Goal: Task Accomplishment & Management: Complete application form

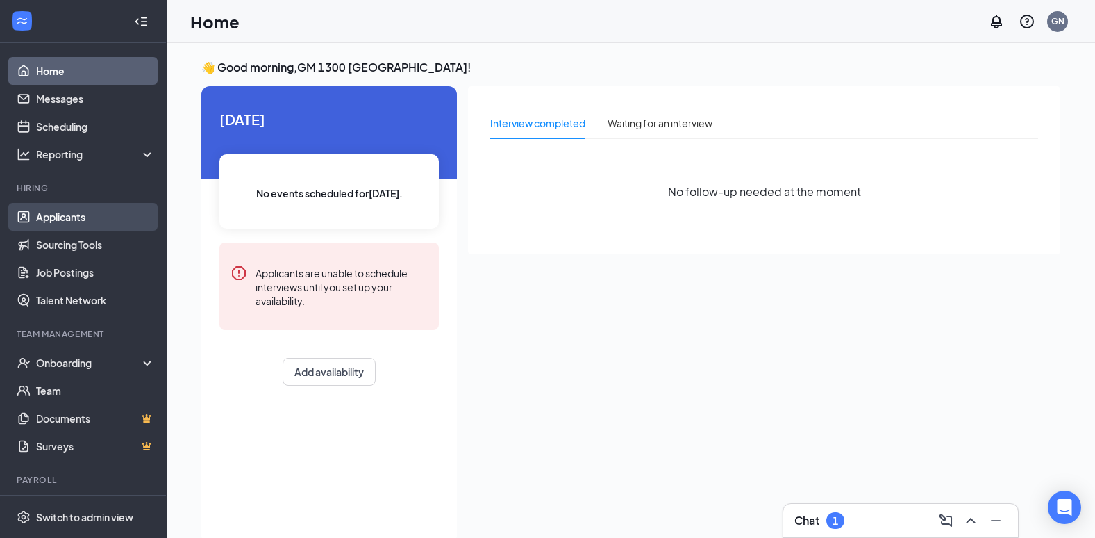
click at [80, 213] on link "Applicants" at bounding box center [95, 217] width 119 height 28
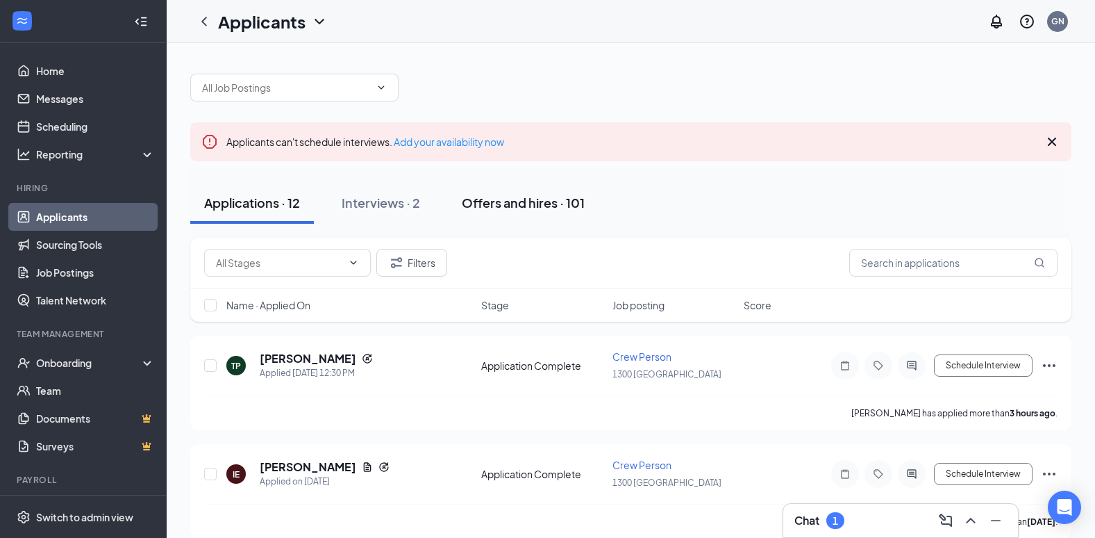
click at [522, 199] on div "Offers and hires · 101" at bounding box center [523, 202] width 123 height 17
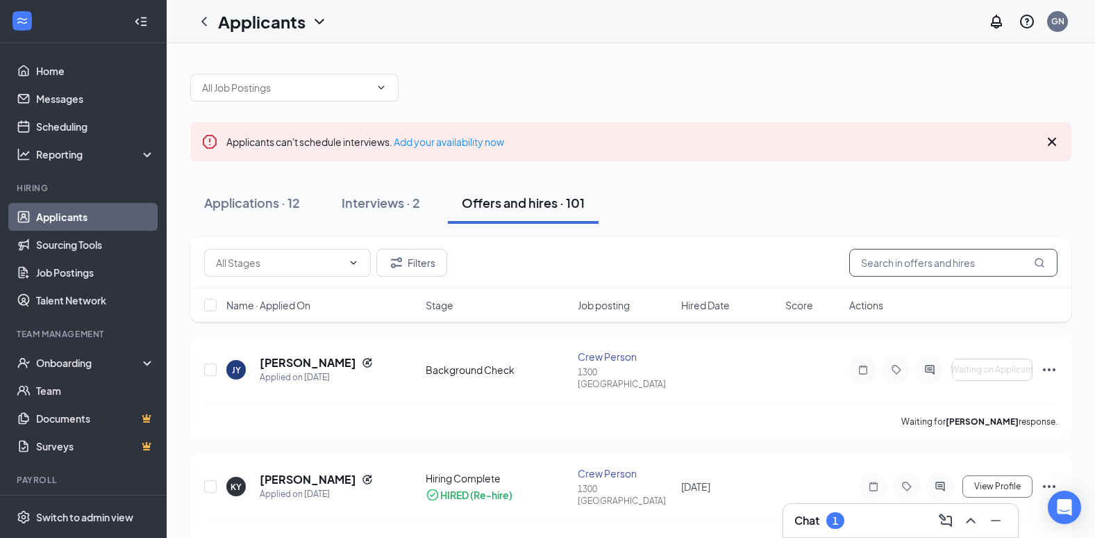
drag, startPoint x: 953, startPoint y: 260, endPoint x: 940, endPoint y: 260, distance: 13.2
click at [953, 259] on input "text" at bounding box center [953, 263] width 208 height 28
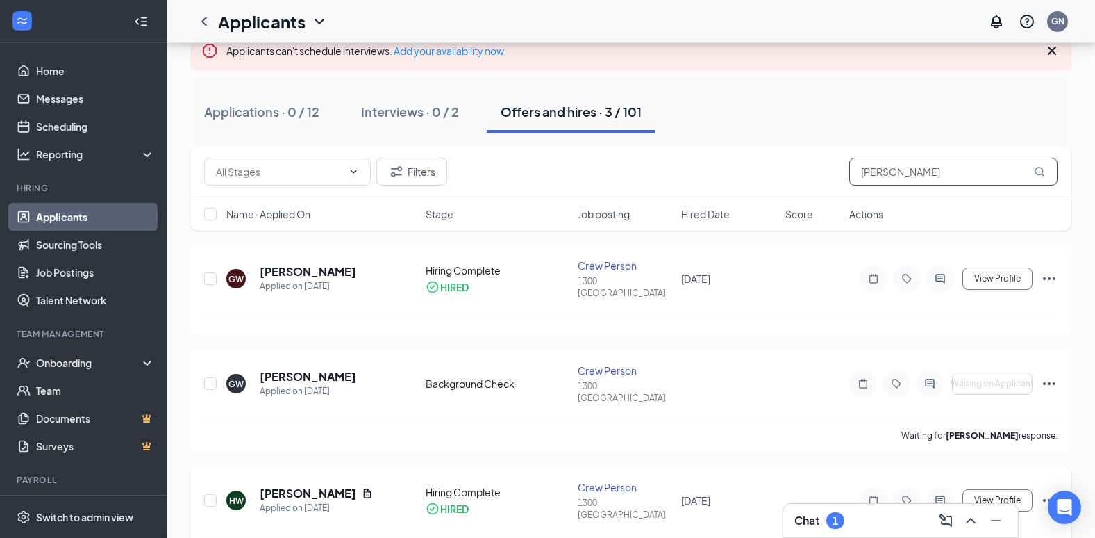
scroll to position [108, 0]
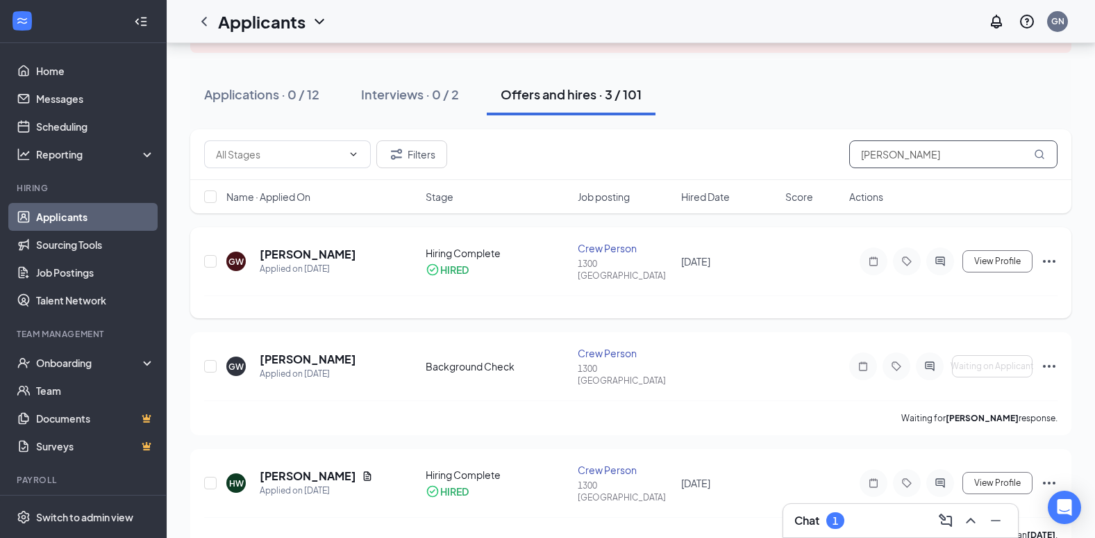
type input "[PERSON_NAME]"
click at [1054, 260] on icon "Ellipses" at bounding box center [1049, 261] width 13 height 3
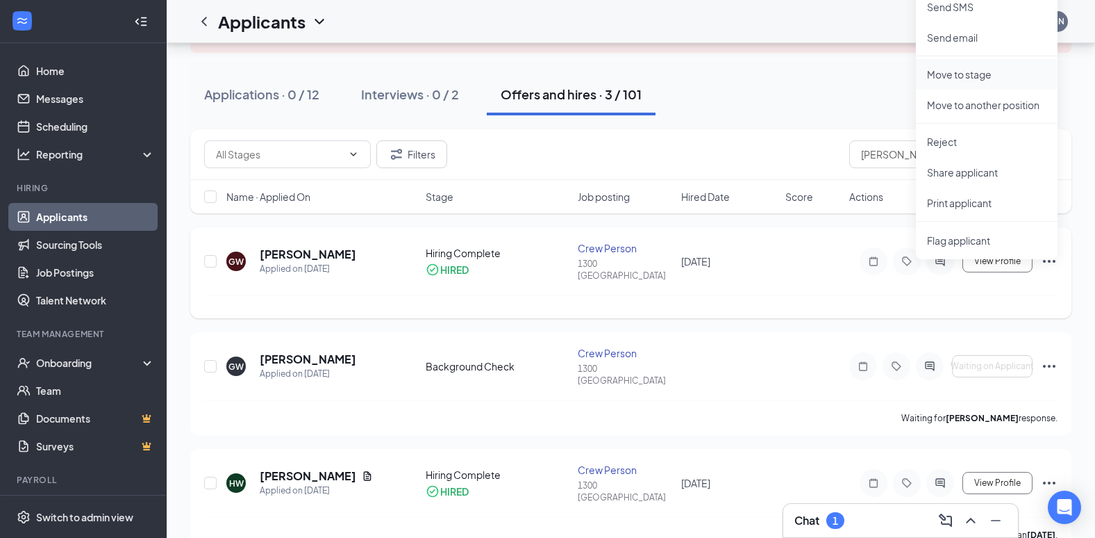
click at [970, 67] on p "Move to stage" at bounding box center [986, 74] width 119 height 14
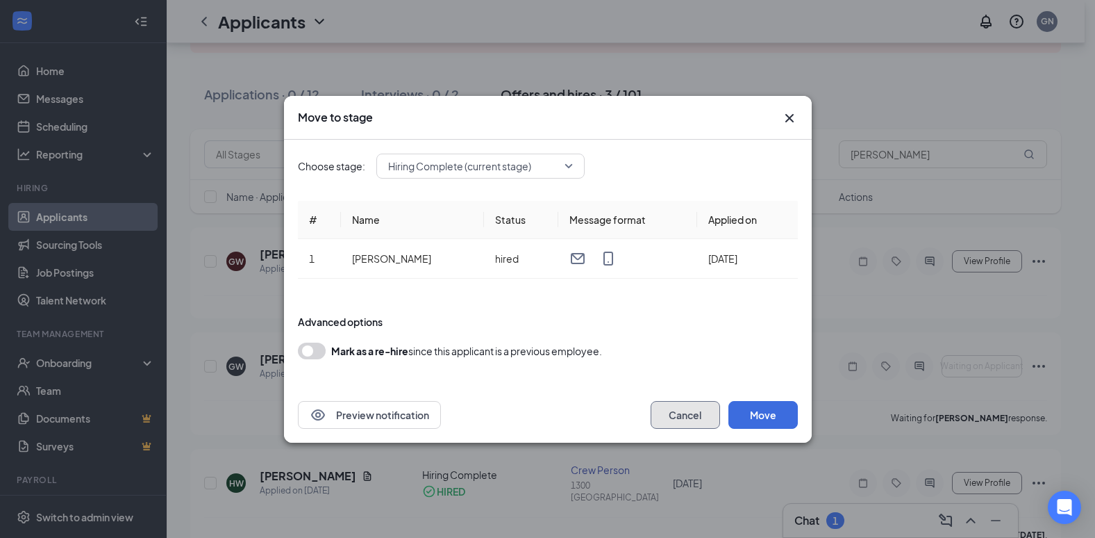
click at [684, 419] on button "Cancel" at bounding box center [685, 415] width 69 height 28
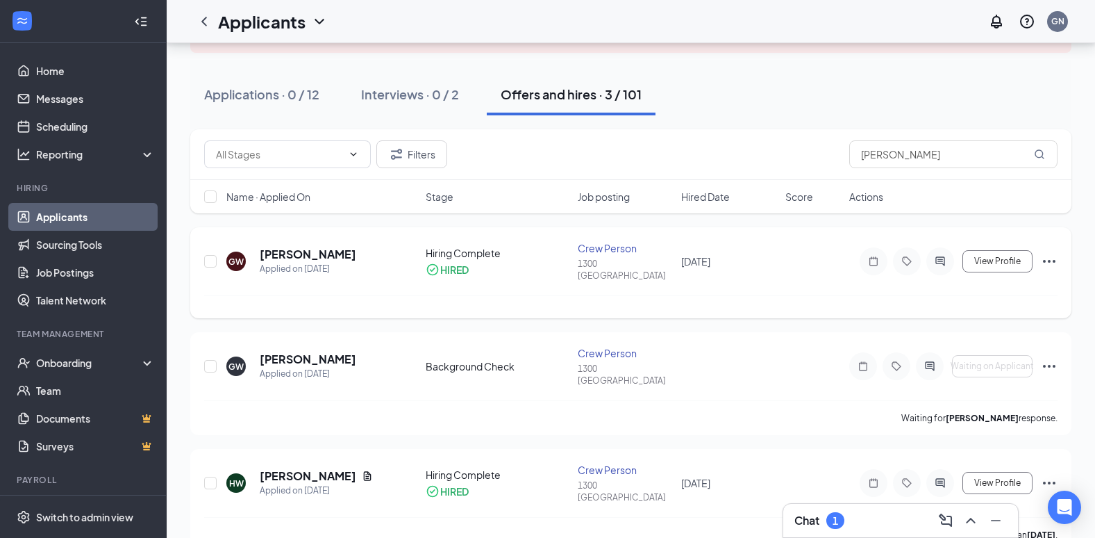
click at [683, 255] on span "[DATE]" at bounding box center [695, 261] width 29 height 13
click at [616, 272] on div "GW [PERSON_NAME] Applied on [DATE] Hiring Complete HIRED Crew Person 1300 [GEOG…" at bounding box center [631, 268] width 854 height 54
click at [1048, 254] on icon "Ellipses" at bounding box center [1049, 261] width 17 height 17
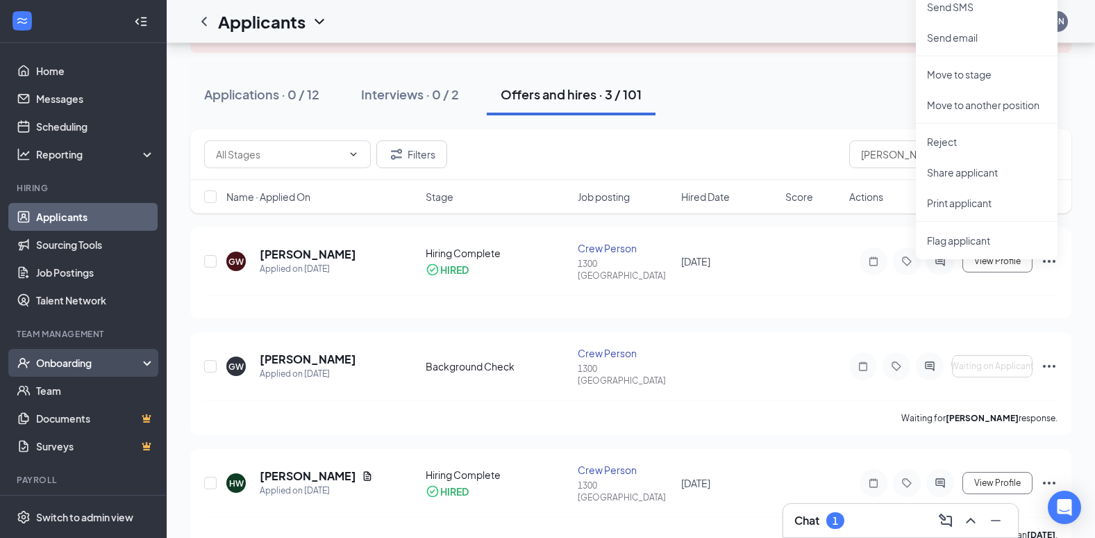
click at [81, 363] on div "Onboarding" at bounding box center [89, 363] width 107 height 14
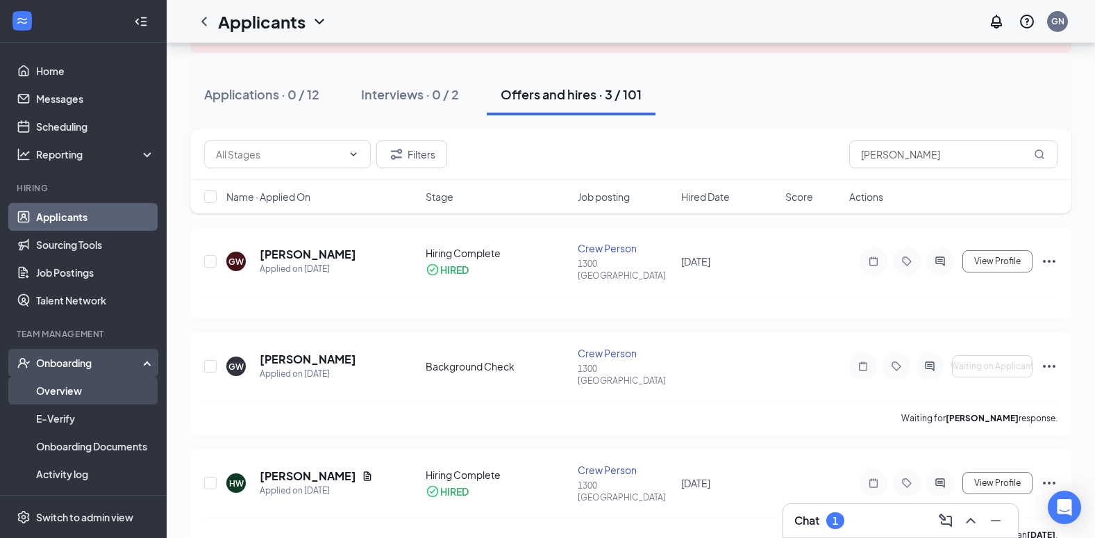
click at [79, 385] on link "Overview" at bounding box center [95, 390] width 119 height 28
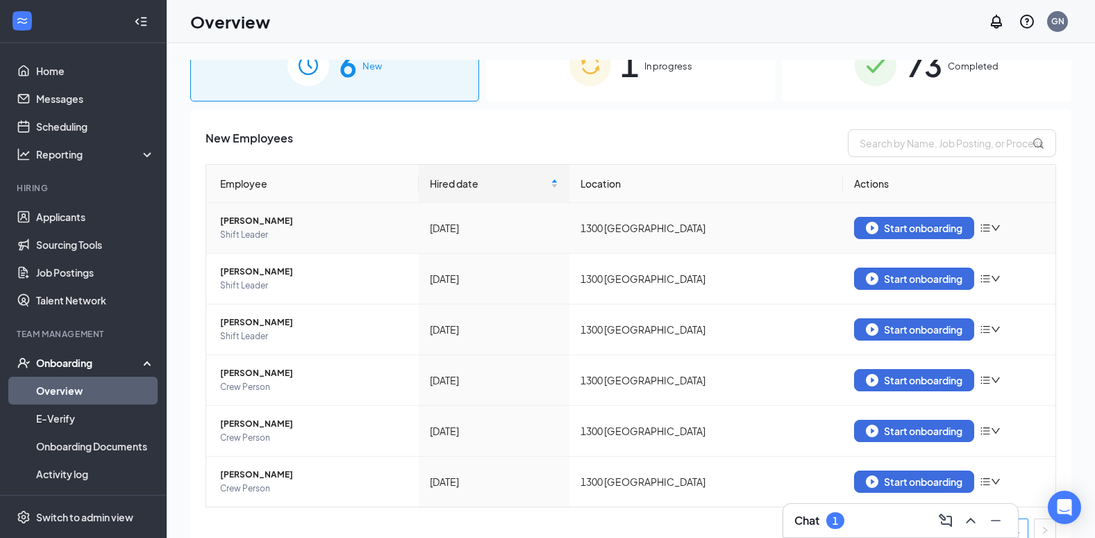
scroll to position [49, 0]
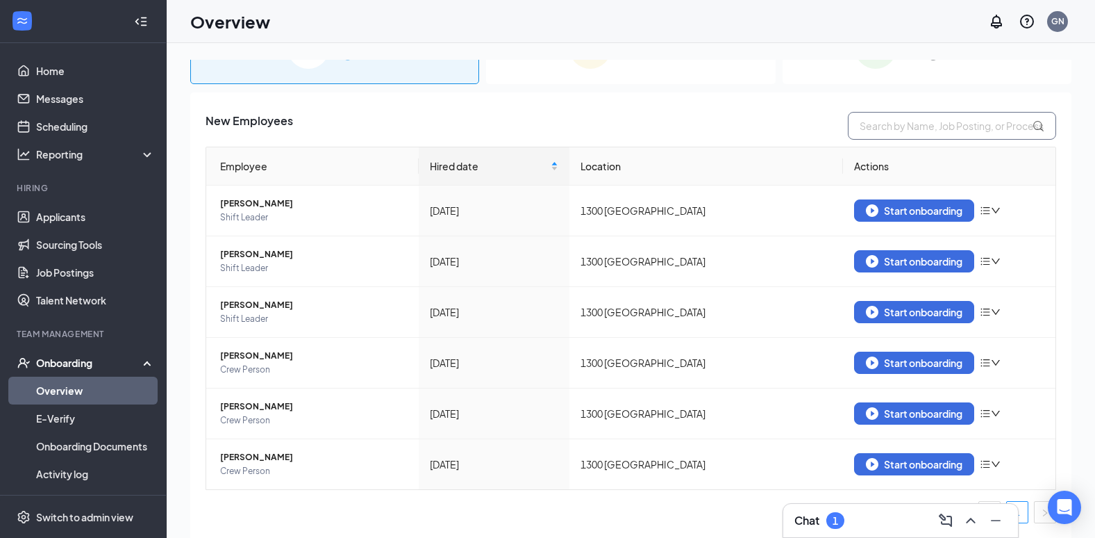
click at [874, 120] on input "text" at bounding box center [952, 126] width 208 height 28
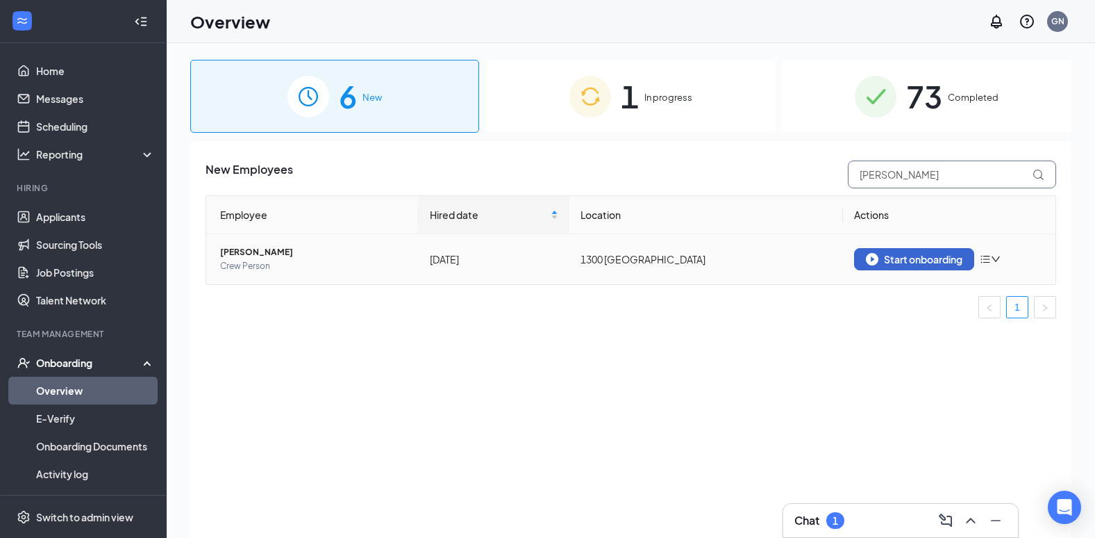
type input "[PERSON_NAME]"
click at [920, 262] on div "Start onboarding" at bounding box center [914, 259] width 97 height 13
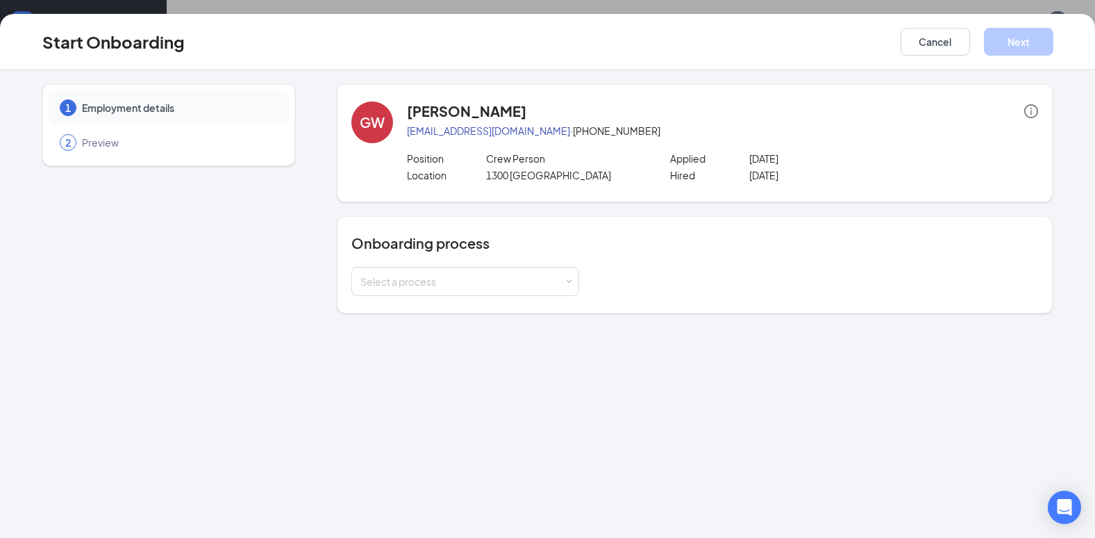
click at [954, 56] on div "Start Onboarding Cancel Next" at bounding box center [547, 42] width 1095 height 56
click at [949, 40] on button "Cancel" at bounding box center [935, 42] width 69 height 28
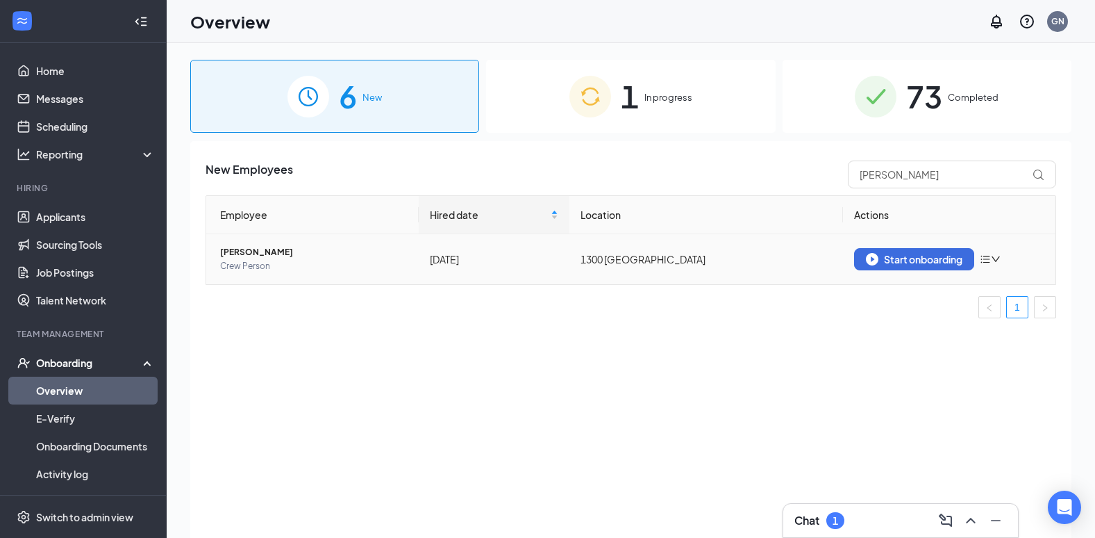
click at [995, 261] on icon "down" at bounding box center [996, 259] width 10 height 10
click at [900, 253] on div "Start onboarding" at bounding box center [914, 259] width 97 height 13
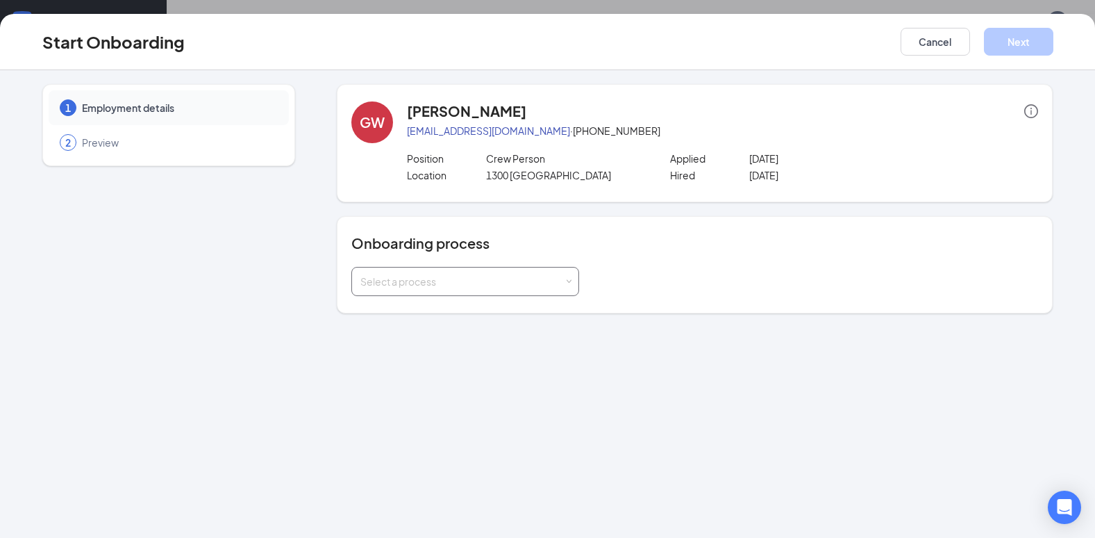
click at [432, 276] on div "Select a process" at bounding box center [461, 281] width 203 height 14
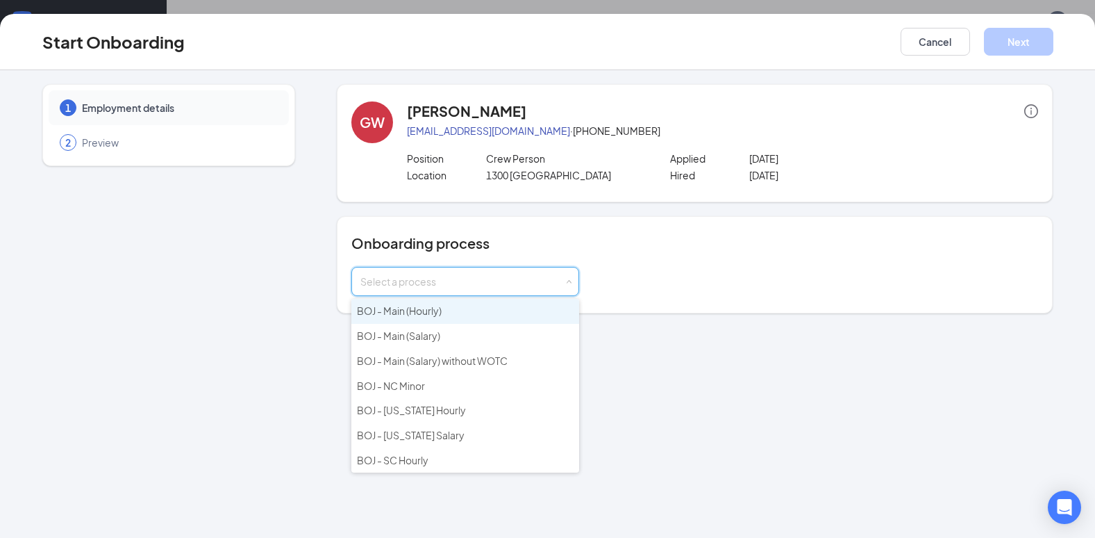
click at [439, 309] on span "BOJ - Main (Hourly)" at bounding box center [399, 310] width 85 height 13
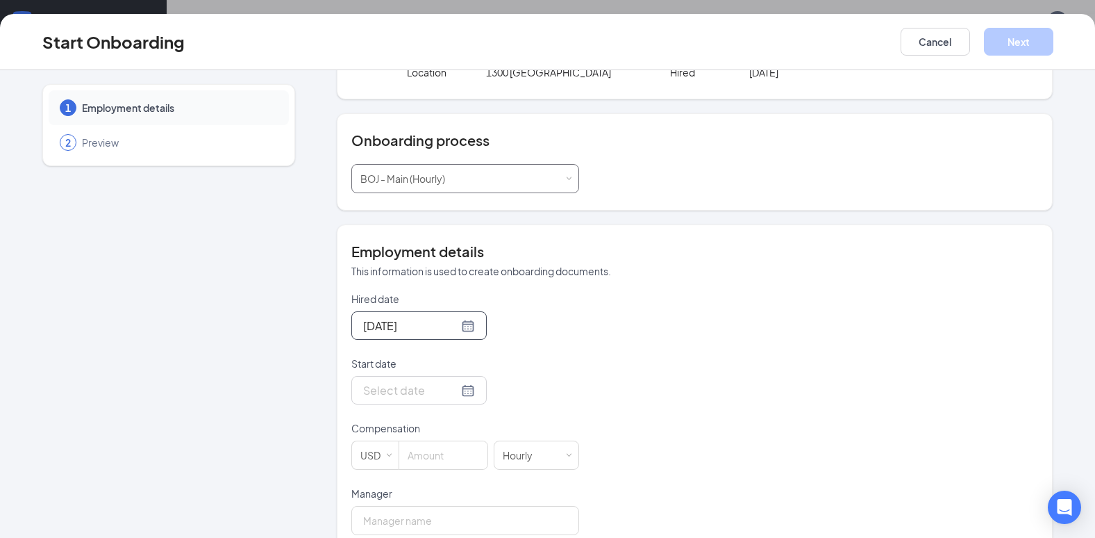
scroll to position [139, 0]
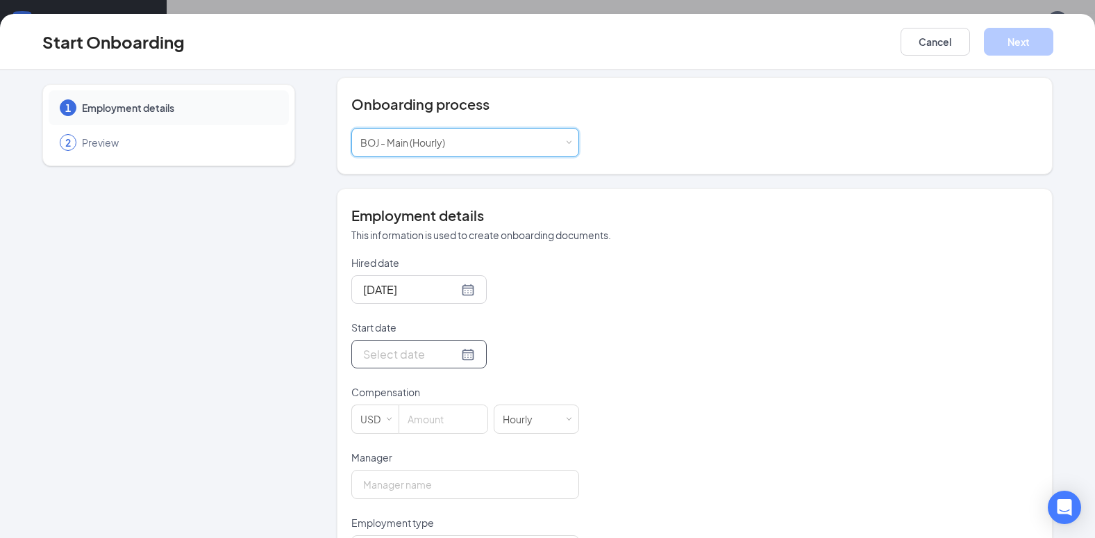
click at [450, 353] on div at bounding box center [419, 353] width 112 height 17
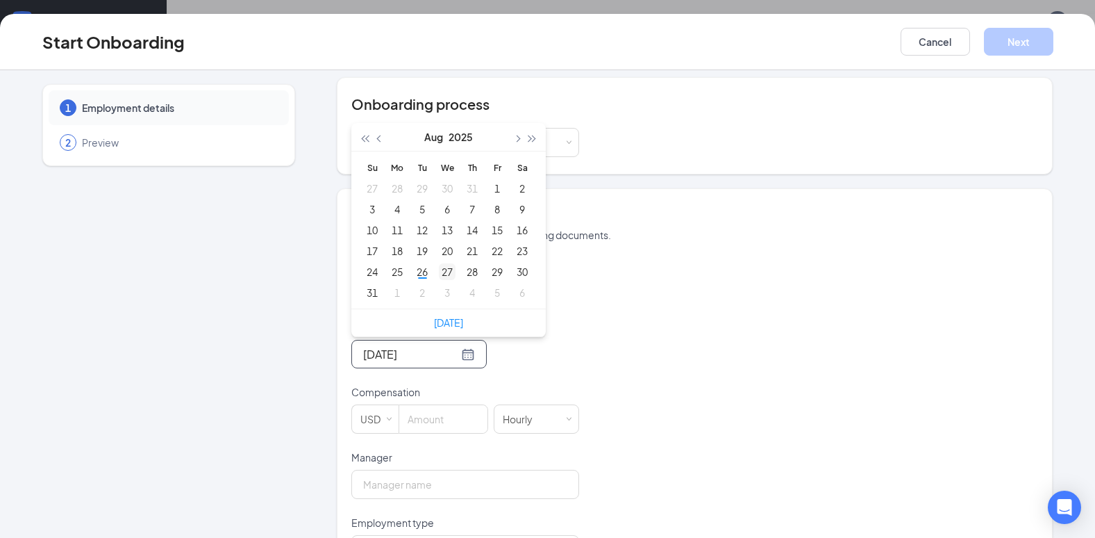
type input "[DATE]"
click at [444, 270] on div "27" at bounding box center [447, 271] width 17 height 17
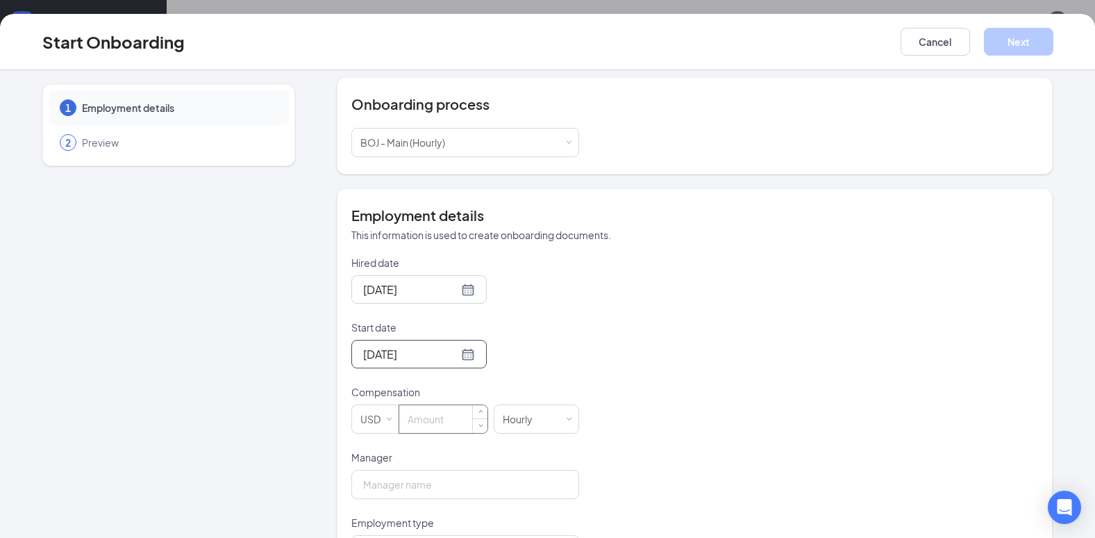
click at [446, 419] on input at bounding box center [443, 419] width 88 height 28
type input "12"
click at [484, 448] on form "Hired date [DATE] Start date [DATE] [DATE] Su Mo Tu We Th Fr Sa 27 28 29 30 31 …" at bounding box center [465, 483] width 228 height 454
click at [423, 481] on input "Manager" at bounding box center [465, 483] width 228 height 29
click at [394, 486] on input "Manager" at bounding box center [465, 483] width 228 height 29
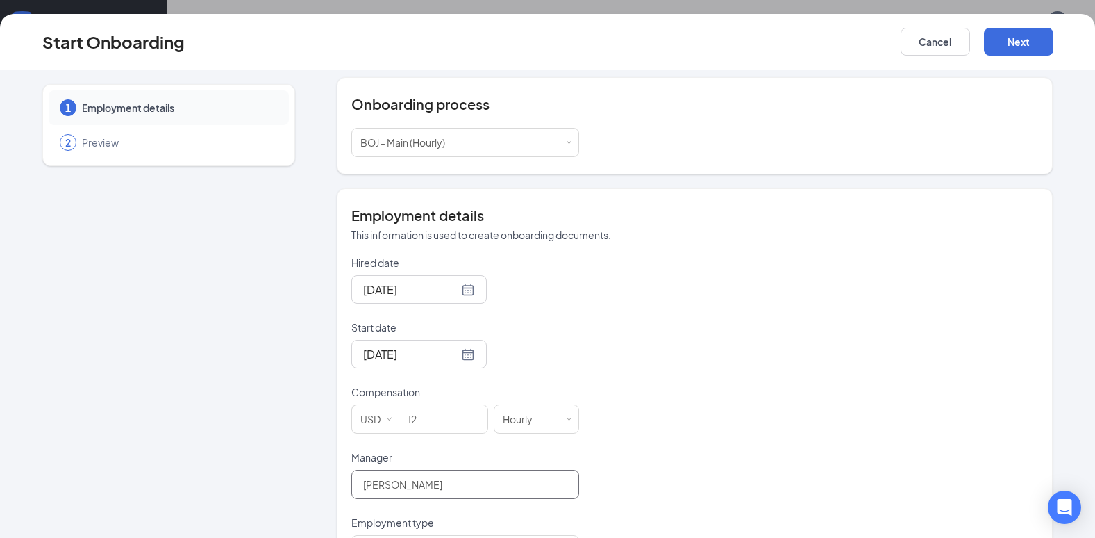
type input "[PERSON_NAME]"
click at [569, 349] on div "[DATE]" at bounding box center [465, 354] width 228 height 28
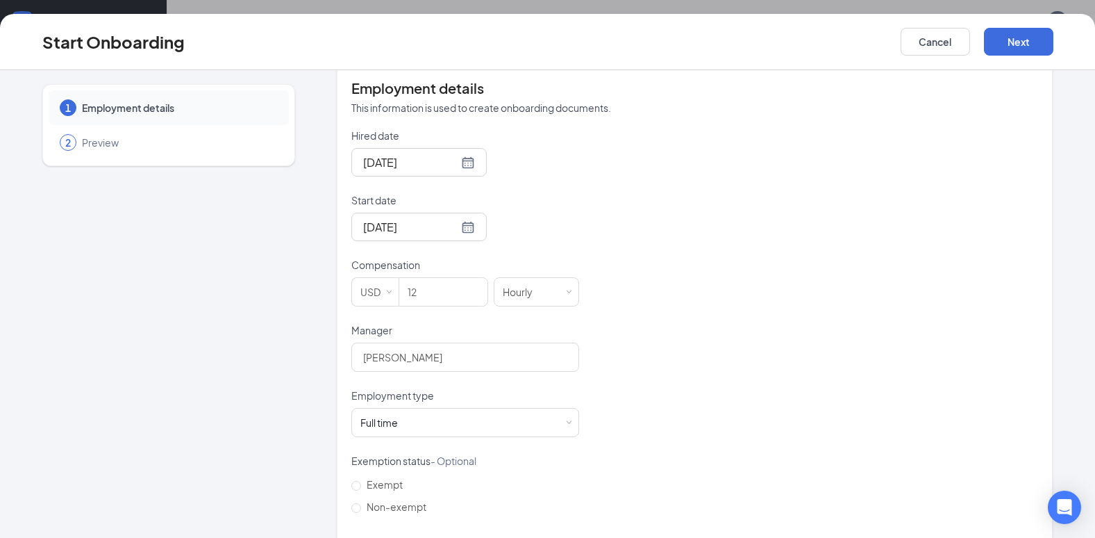
scroll to position [278, 0]
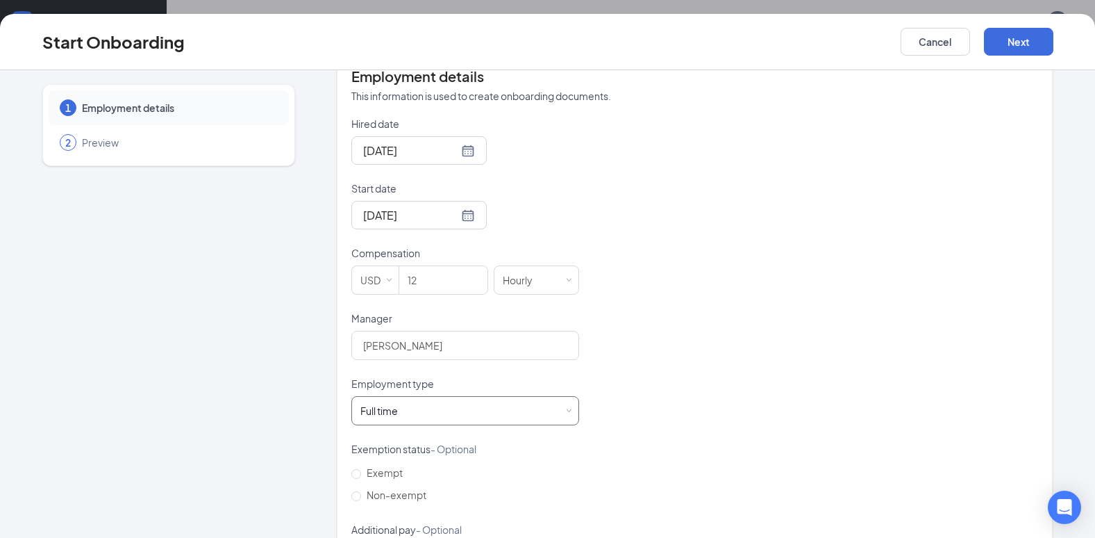
click at [560, 413] on div "Full time Works 30+ hours per week and is reasonably expected to work" at bounding box center [465, 411] width 210 height 28
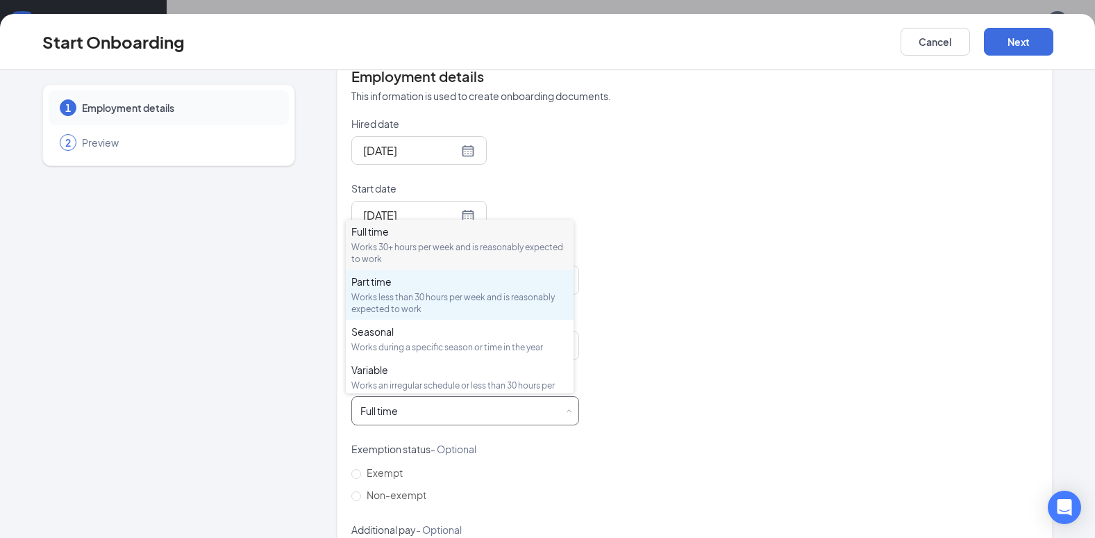
click at [415, 291] on div "Works less than 30 hours per week and is reasonably expected to work" at bounding box center [459, 303] width 217 height 24
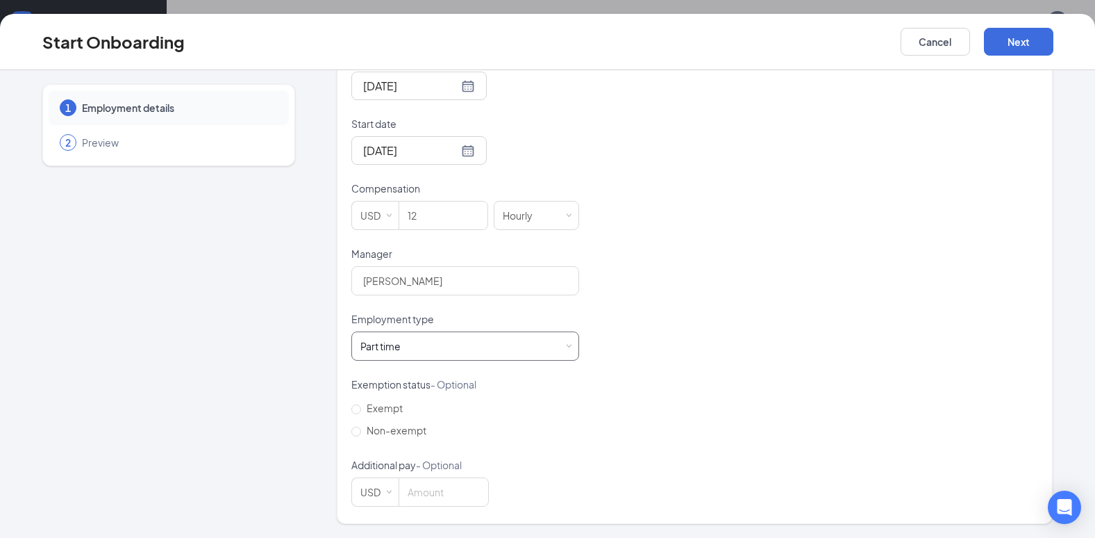
scroll to position [63, 0]
click at [351, 433] on input "Non-exempt" at bounding box center [356, 431] width 10 height 10
radio input "true"
click at [1044, 41] on button "Next" at bounding box center [1018, 42] width 69 height 28
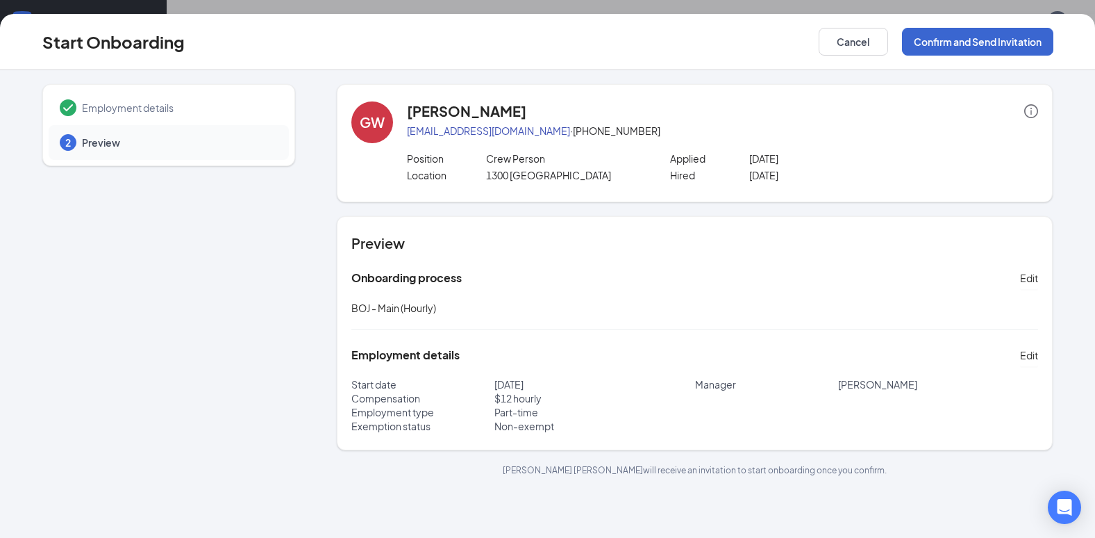
scroll to position [0, 0]
click at [993, 35] on button "Confirm and Send Invitation" at bounding box center [977, 42] width 151 height 28
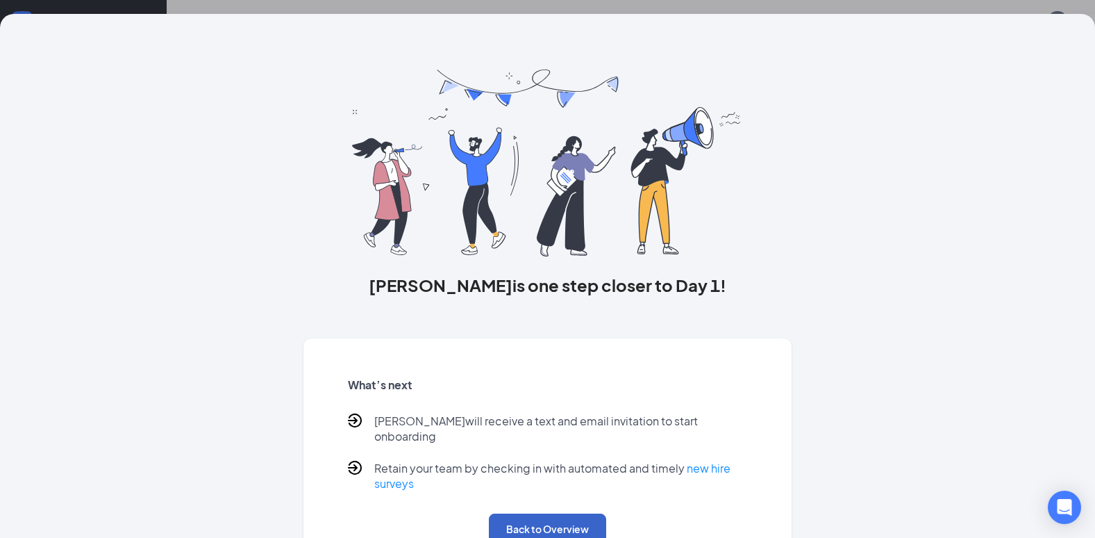
click at [538, 514] on button "Back to Overview" at bounding box center [547, 528] width 117 height 31
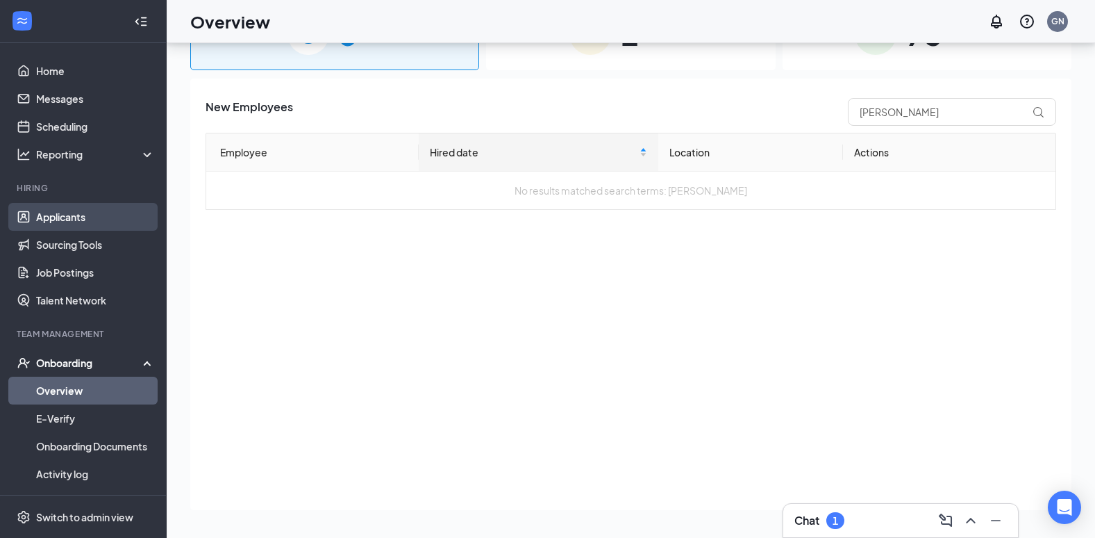
click at [65, 221] on link "Applicants" at bounding box center [95, 217] width 119 height 28
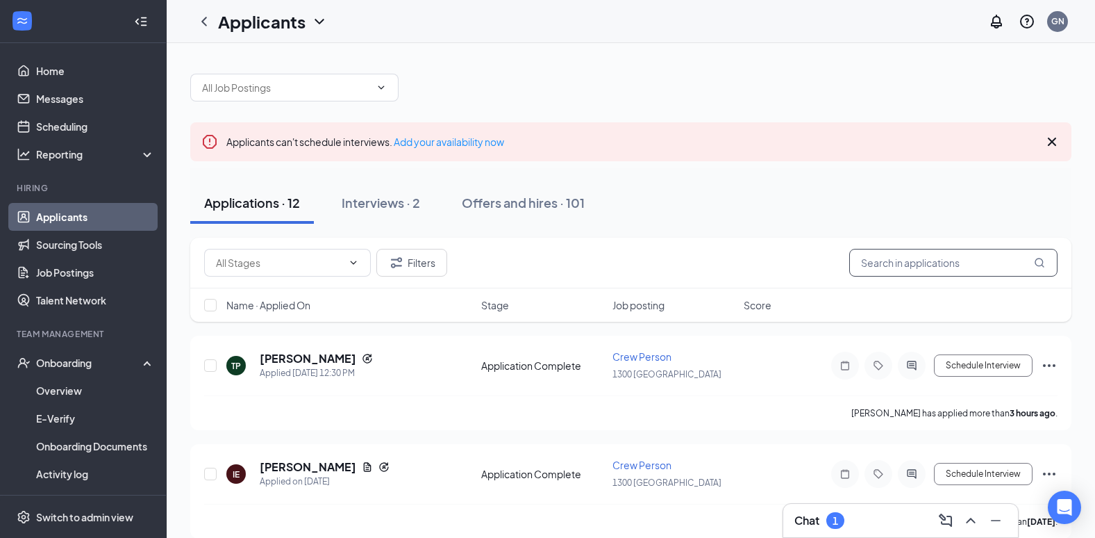
click at [945, 261] on input "text" at bounding box center [953, 263] width 208 height 28
type input "young"
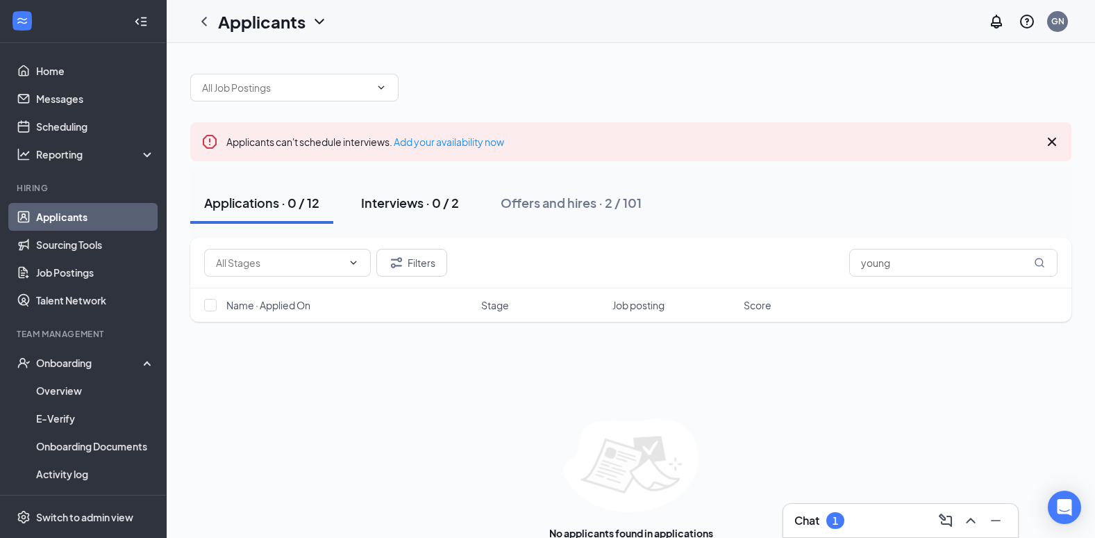
click at [428, 199] on div "Interviews · 0 / 2" at bounding box center [410, 202] width 98 height 17
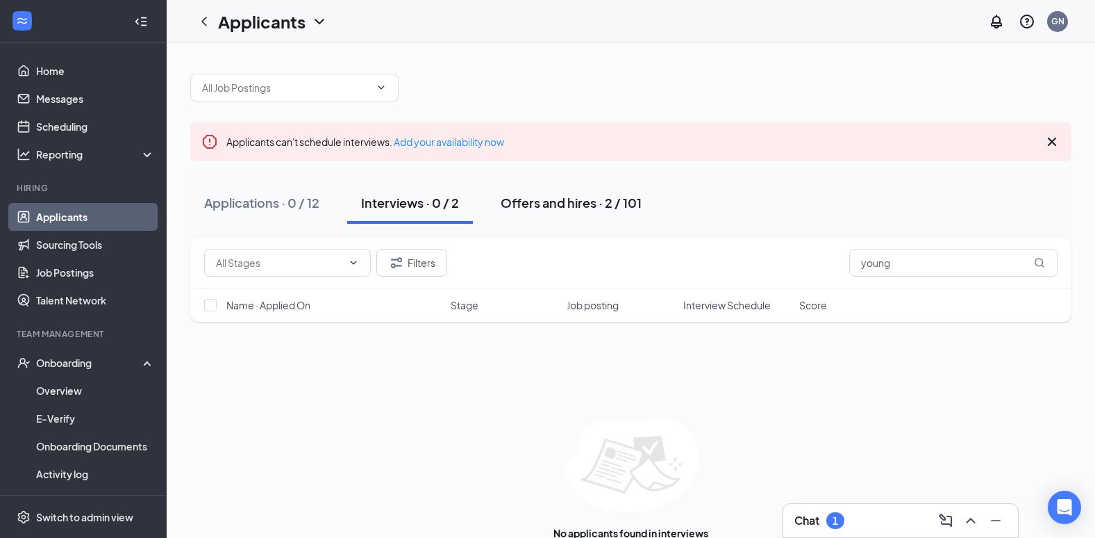
click at [576, 197] on div "Offers and hires · 2 / 101" at bounding box center [571, 202] width 141 height 17
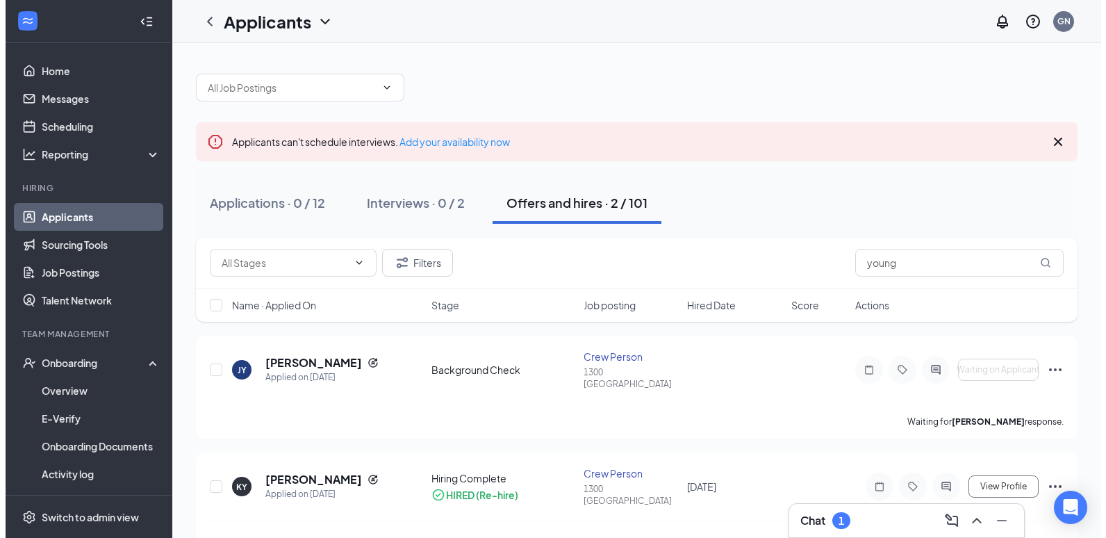
scroll to position [1, 0]
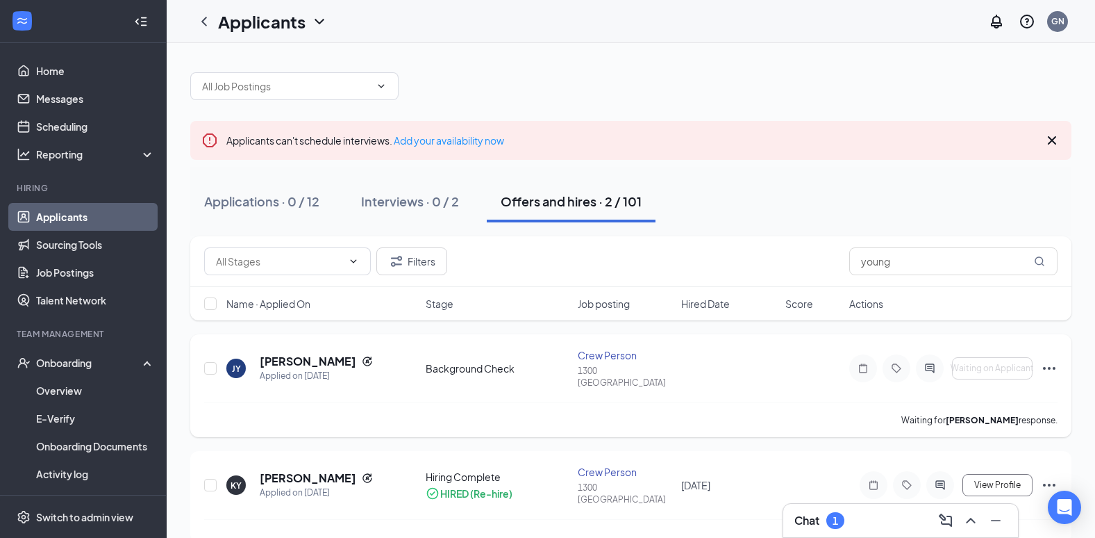
click at [1050, 367] on icon "Ellipses" at bounding box center [1049, 368] width 13 height 3
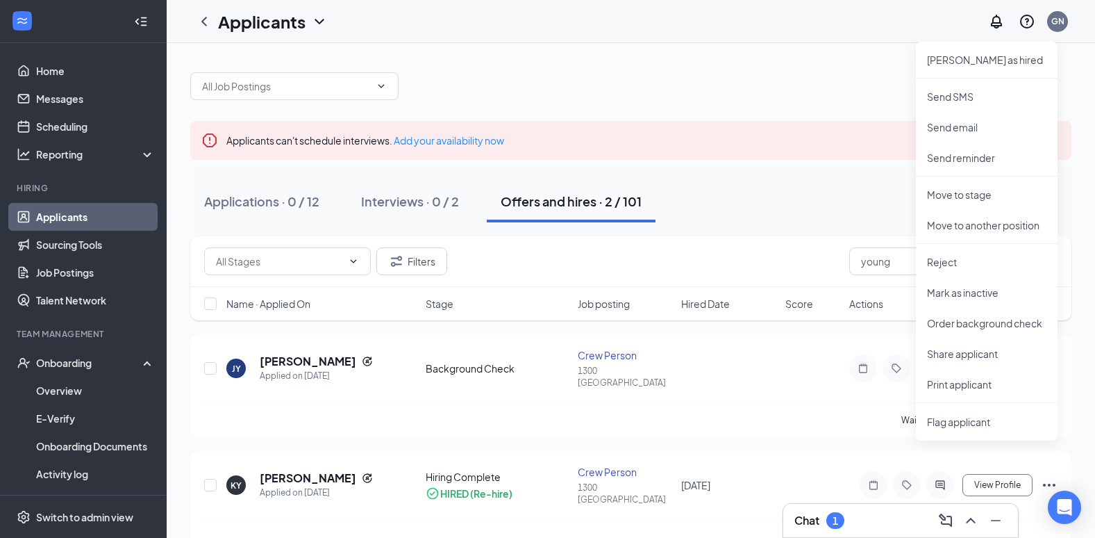
click at [797, 227] on div "Applications · 0 / 12 Interviews · 0 / 2 Offers and hires · 2 / 101" at bounding box center [630, 201] width 881 height 69
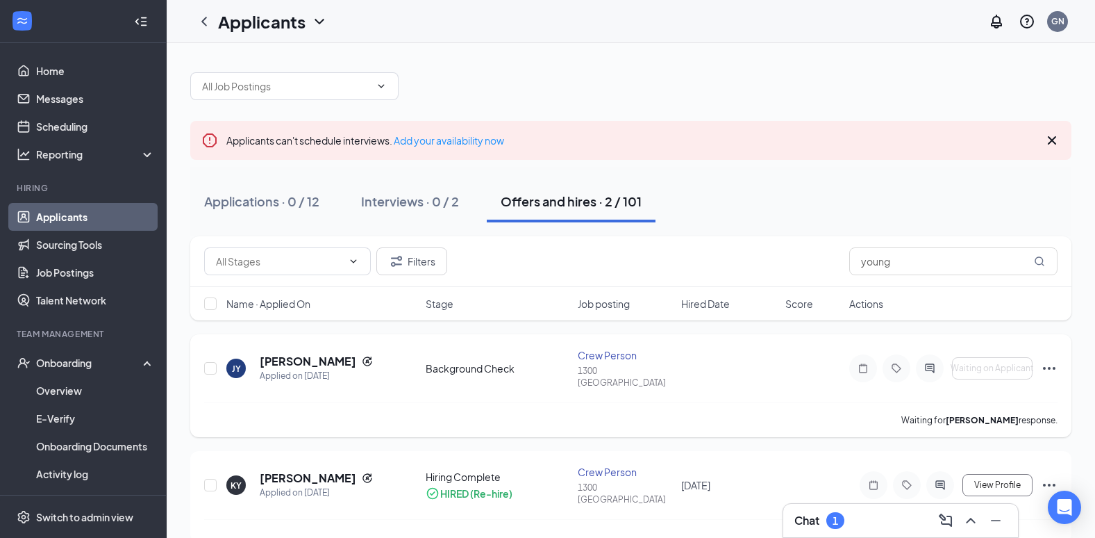
click at [1049, 360] on icon "Ellipses" at bounding box center [1049, 368] width 17 height 17
click at [319, 353] on h5 "[PERSON_NAME]" at bounding box center [308, 360] width 97 height 15
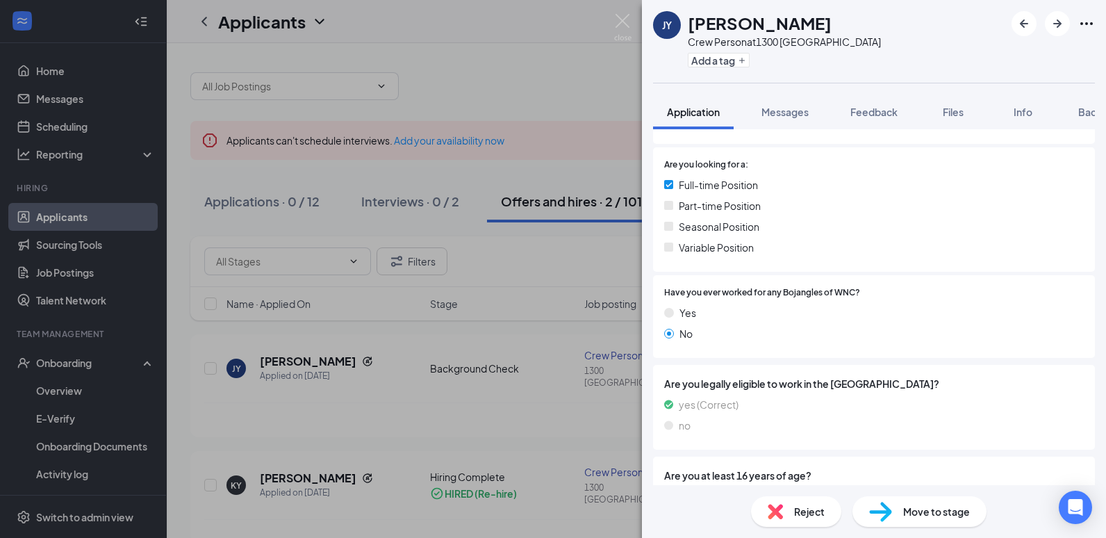
scroll to position [347, 0]
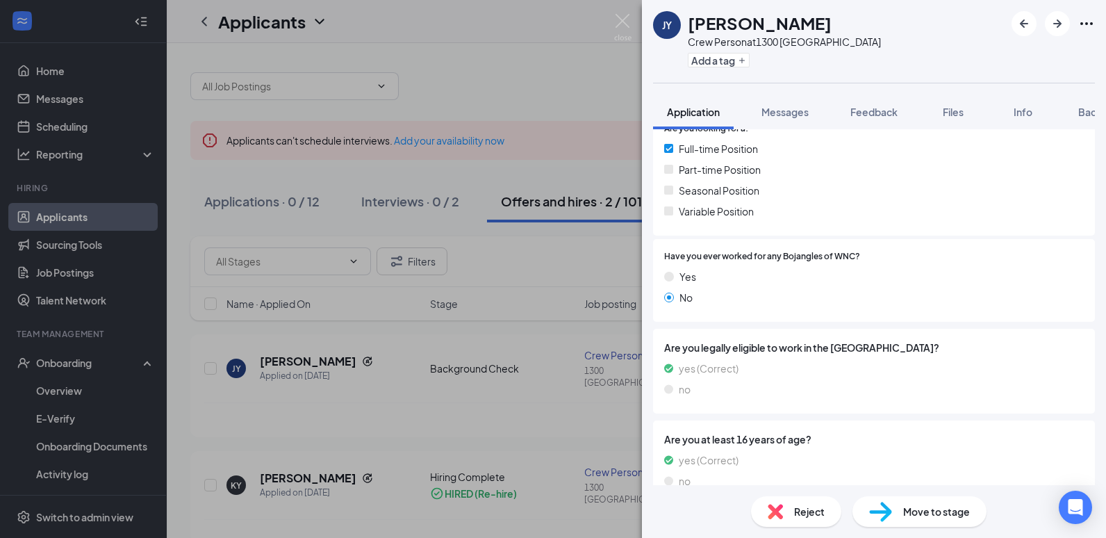
click at [915, 506] on span "Move to stage" at bounding box center [936, 511] width 67 height 15
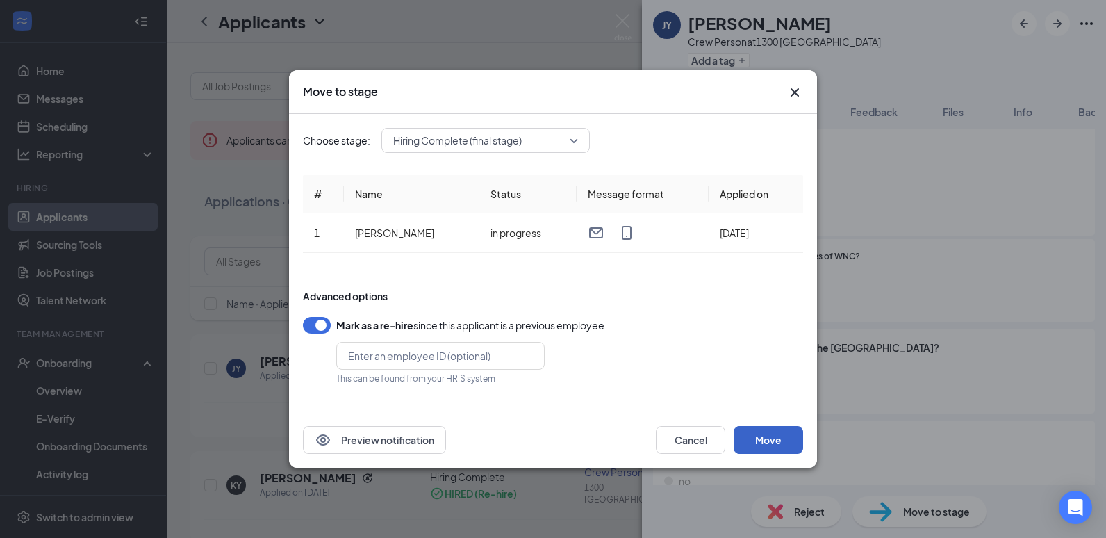
click at [772, 431] on button "Move" at bounding box center [767, 440] width 69 height 28
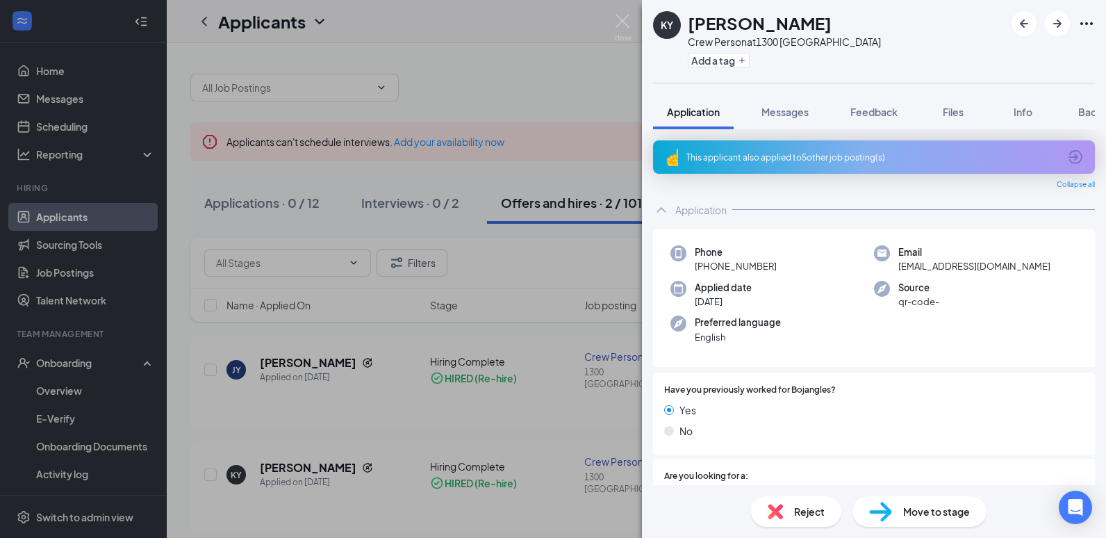
click at [292, 451] on div "KY Keenysia Young Crew Person at [STREET_ADDRESS] Add a tag Application Message…" at bounding box center [553, 269] width 1106 height 538
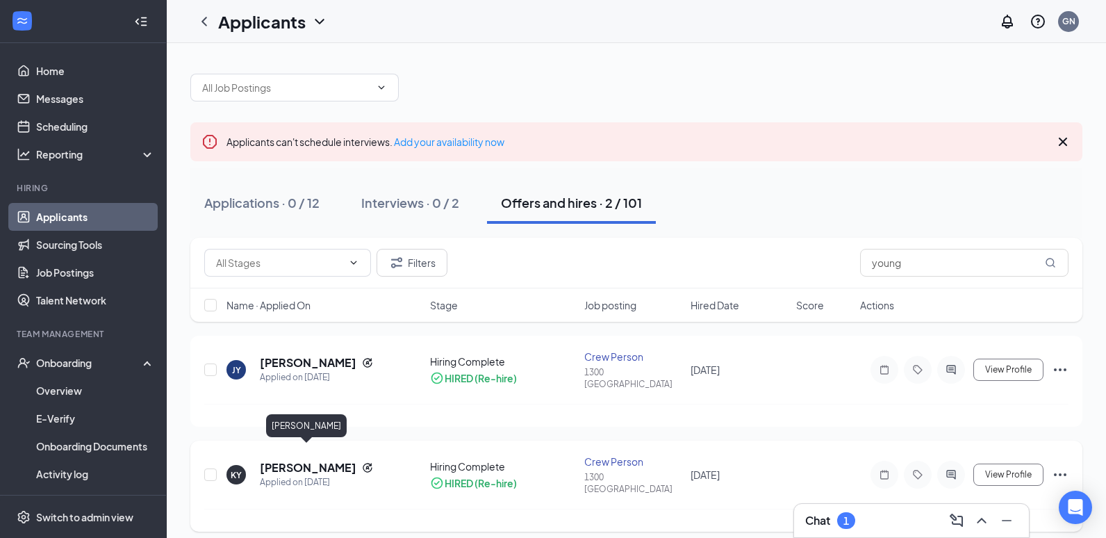
click at [313, 460] on h5 "[PERSON_NAME]" at bounding box center [308, 467] width 97 height 15
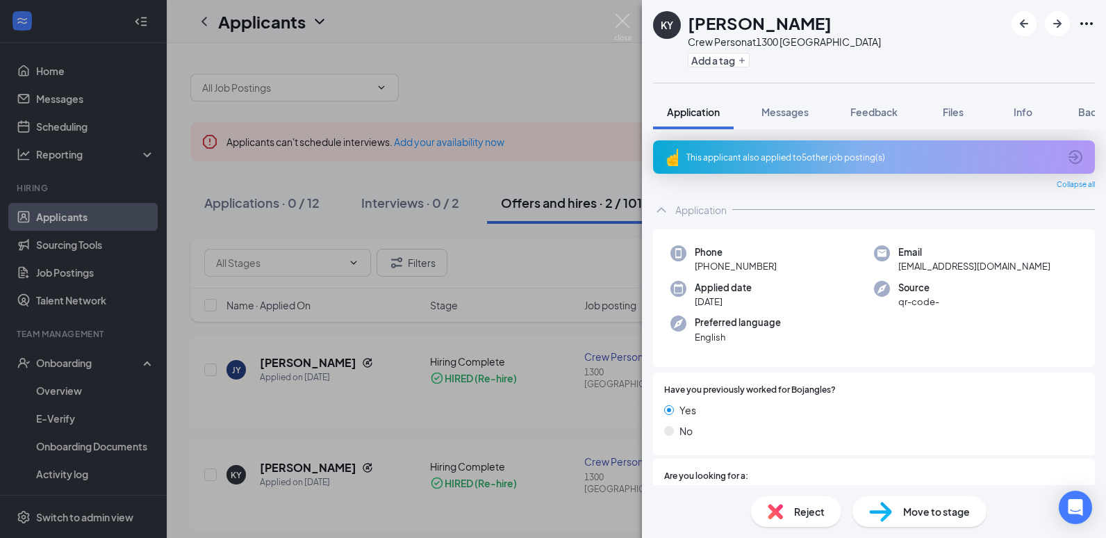
click at [929, 509] on span "Move to stage" at bounding box center [936, 511] width 67 height 15
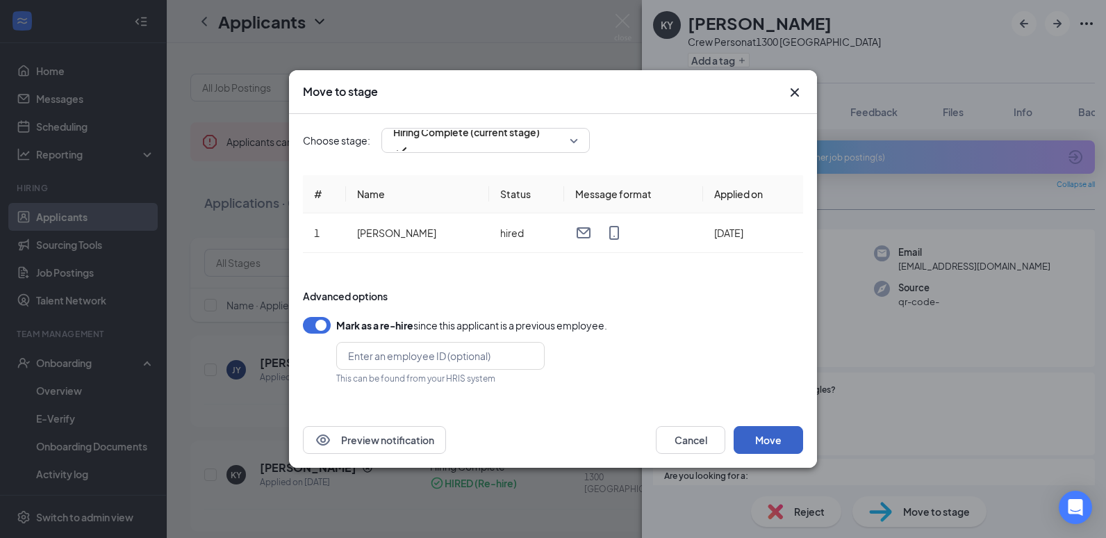
click at [774, 433] on button "Move" at bounding box center [767, 440] width 69 height 28
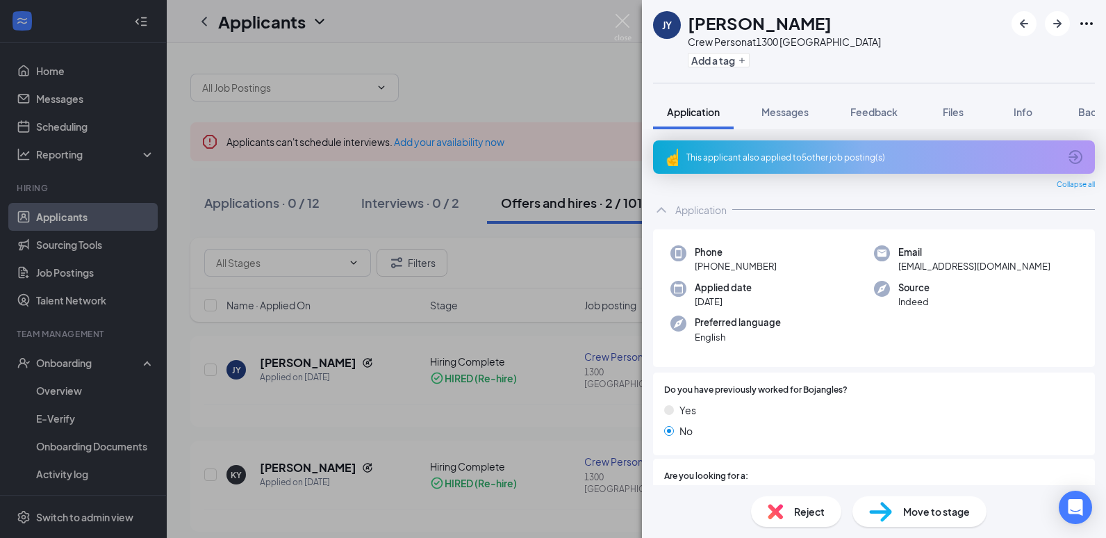
click at [73, 363] on div "[PERSON_NAME] Crew Person at [STREET_ADDRESS] Add a tag Application Messages Fe…" at bounding box center [553, 269] width 1106 height 538
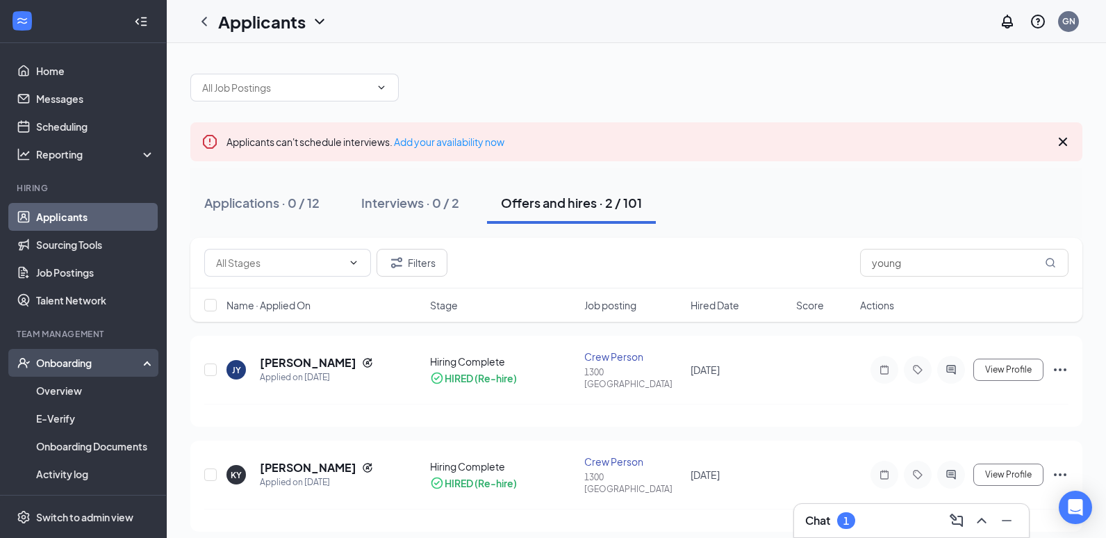
click at [62, 368] on div "Onboarding" at bounding box center [89, 363] width 107 height 14
click at [63, 367] on div "Onboarding" at bounding box center [89, 363] width 107 height 14
click at [56, 385] on link "Overview" at bounding box center [95, 390] width 119 height 28
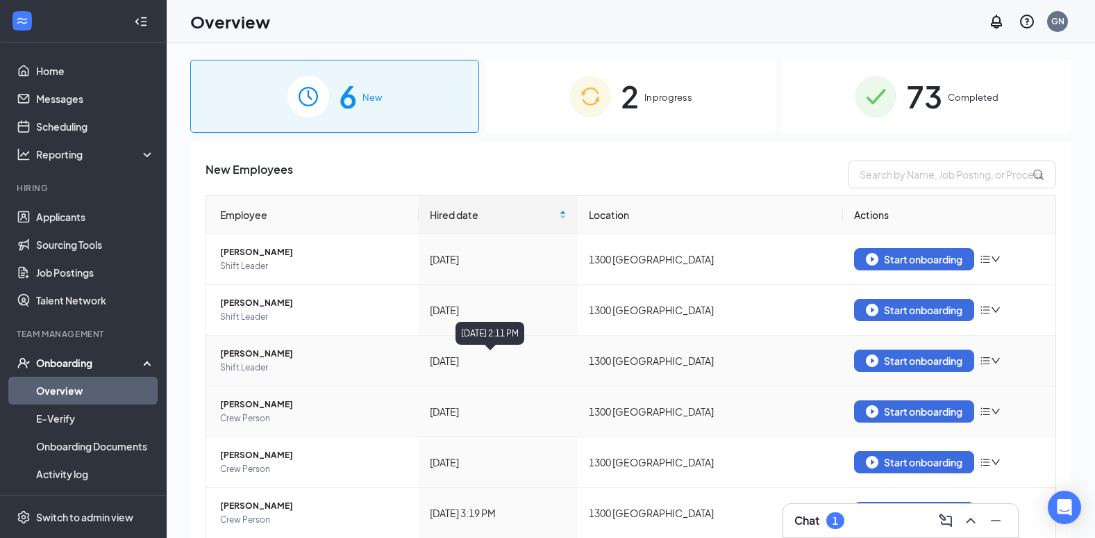
scroll to position [49, 0]
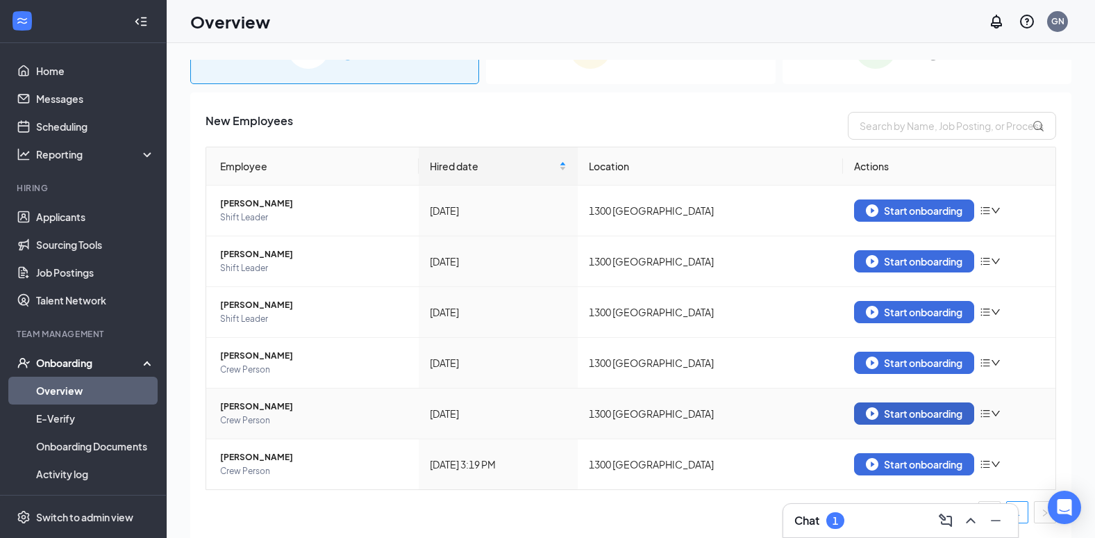
click at [926, 415] on div "Start onboarding" at bounding box center [914, 413] width 97 height 13
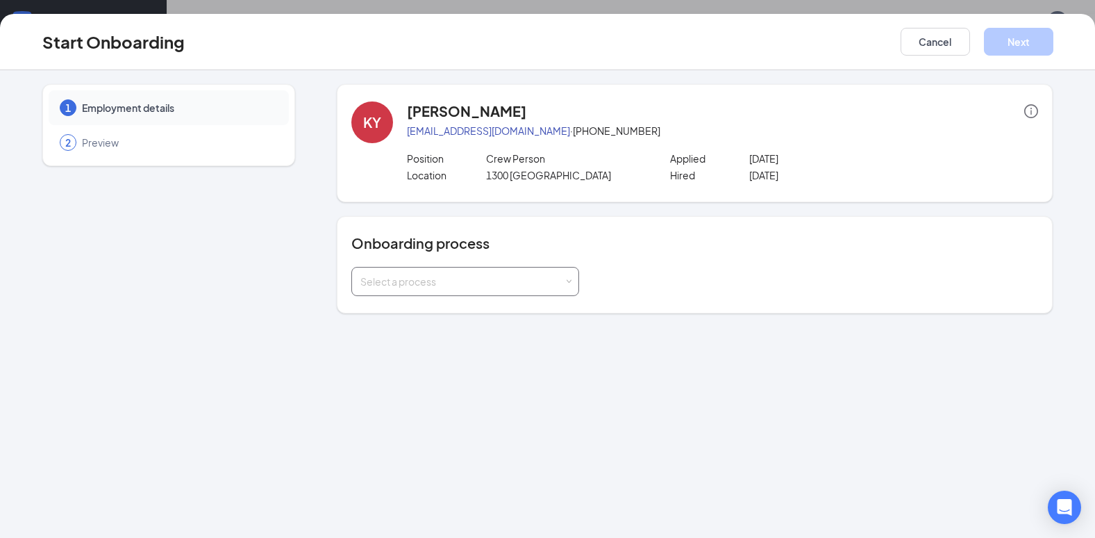
click at [519, 280] on div "Select a process" at bounding box center [461, 281] width 203 height 14
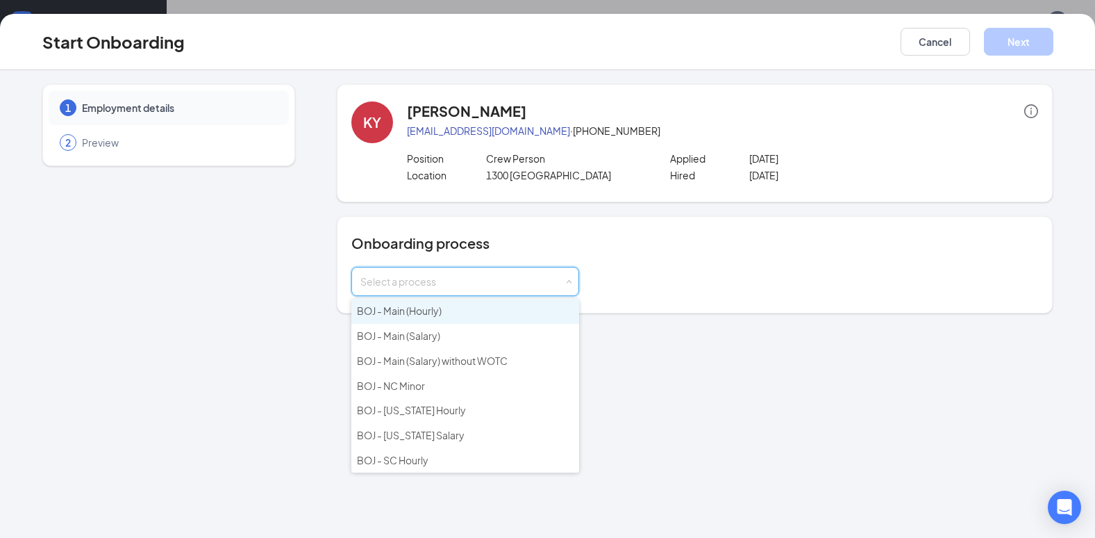
click at [393, 311] on span "BOJ - Main (Hourly)" at bounding box center [399, 310] width 85 height 13
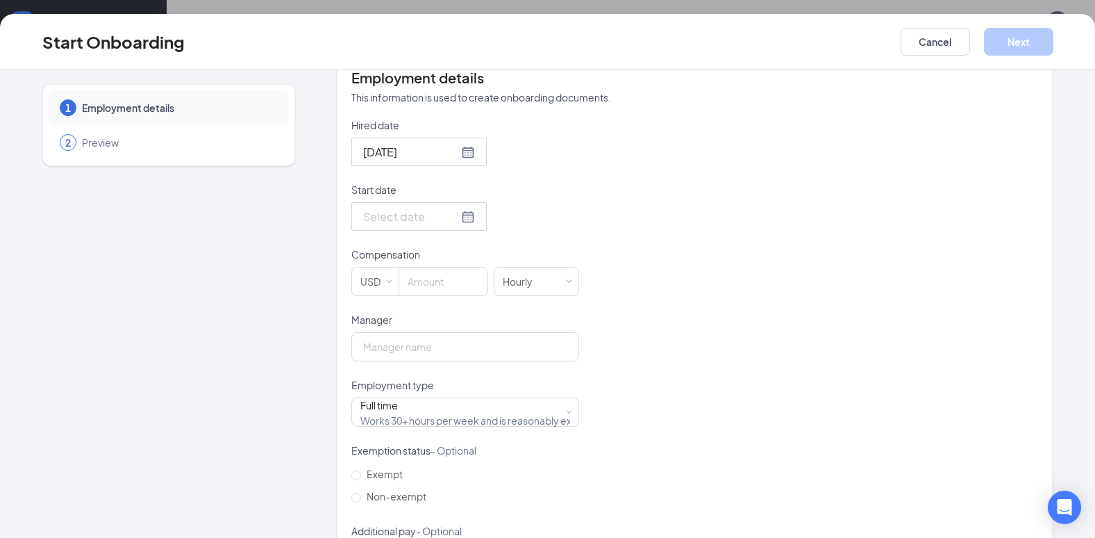
scroll to position [278, 0]
click at [405, 212] on input "Start date" at bounding box center [410, 214] width 95 height 17
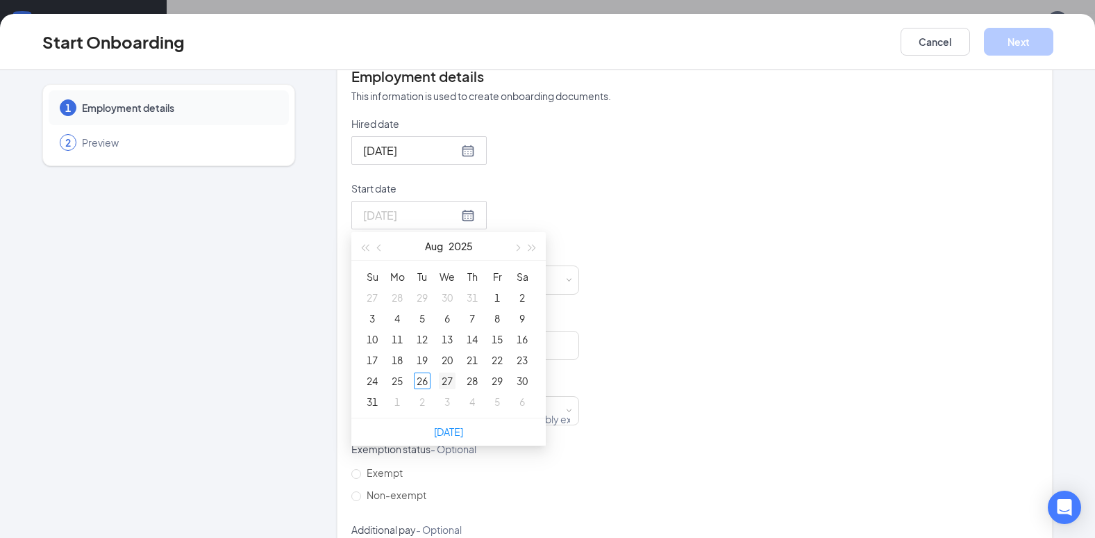
type input "[DATE]"
click at [441, 379] on div "27" at bounding box center [447, 380] width 17 height 17
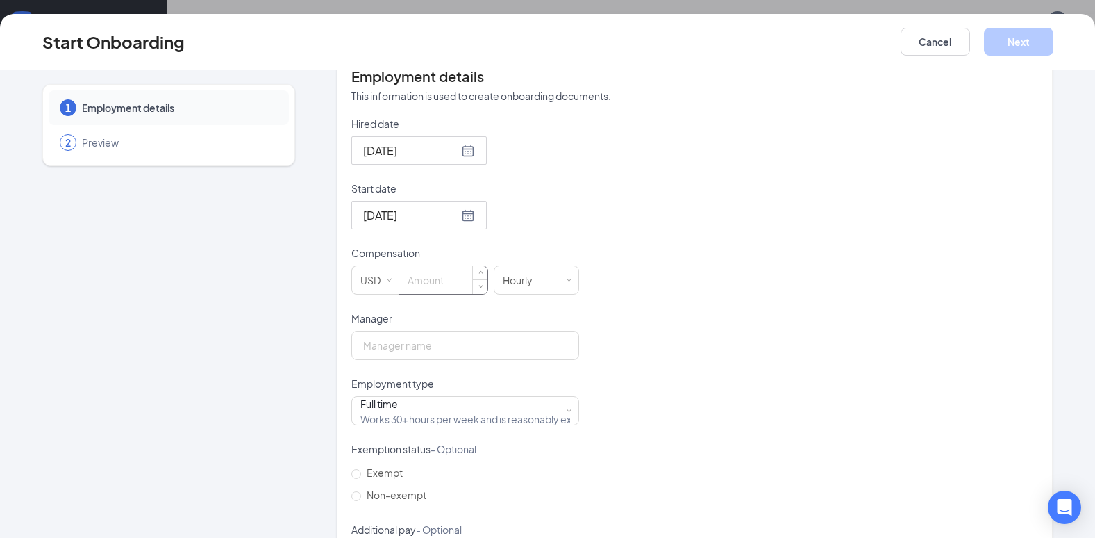
click at [425, 281] on input at bounding box center [443, 280] width 88 height 28
type input "12"
click at [401, 344] on input "Manager" at bounding box center [465, 345] width 228 height 29
type input "[PERSON_NAME]"
click at [420, 413] on div "Full time Works 30+ hours per week and is reasonably expected to work" at bounding box center [465, 411] width 210 height 28
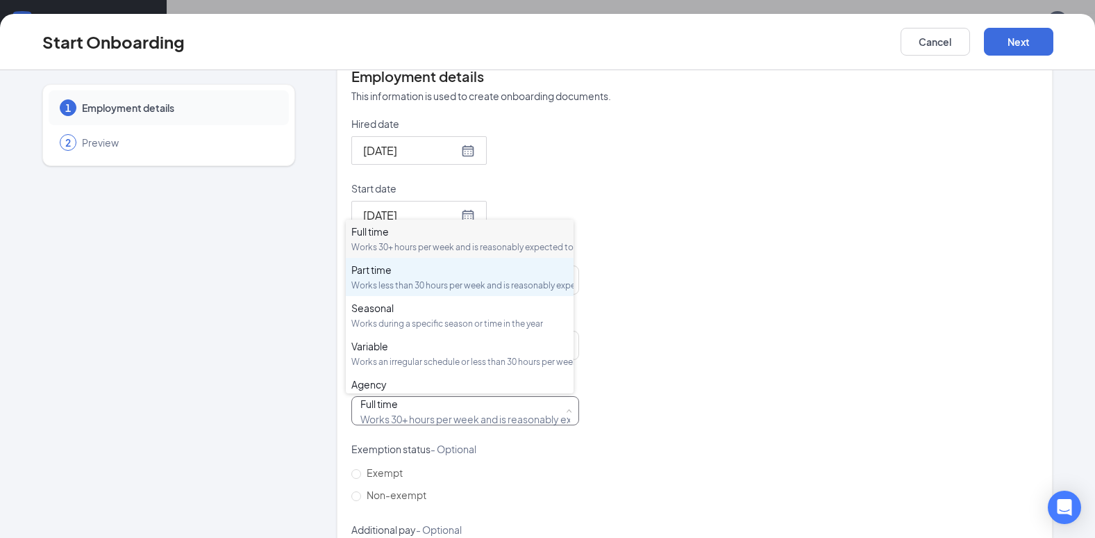
click at [422, 291] on div "Works less than 30 hours per week and is reasonably expected to work" at bounding box center [459, 285] width 217 height 12
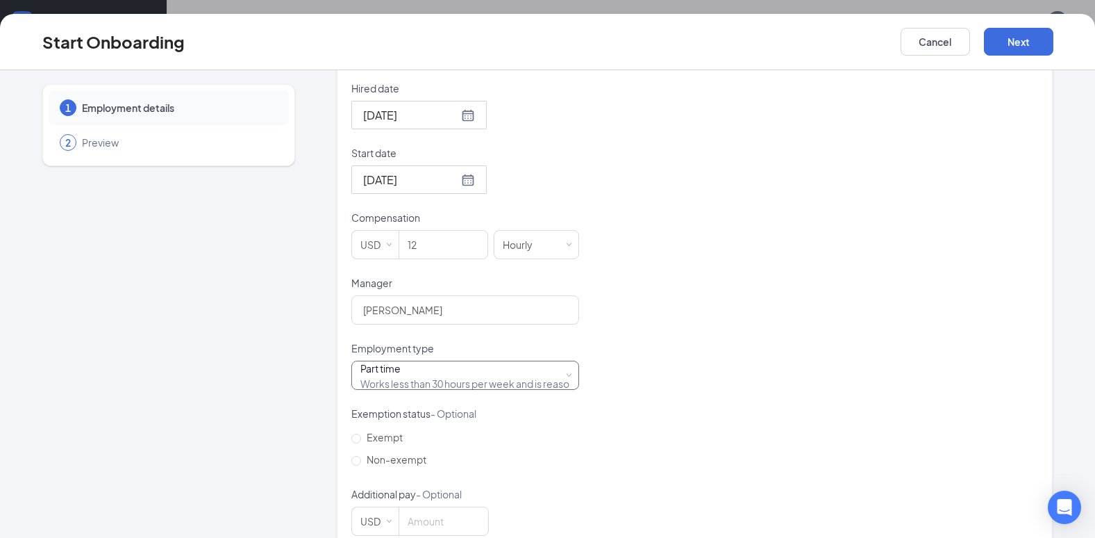
scroll to position [342, 0]
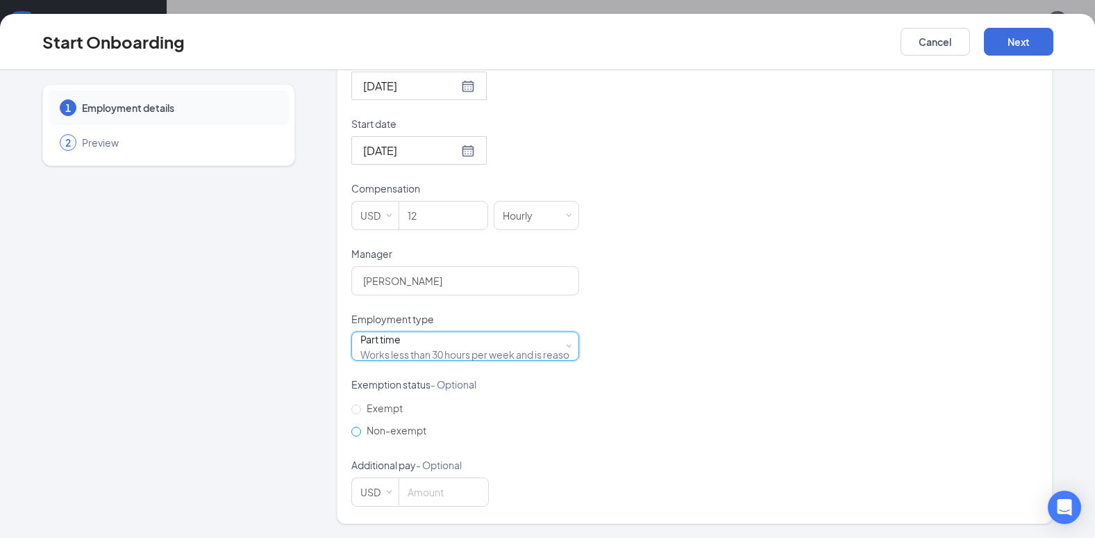
click at [351, 433] on input "Non-exempt" at bounding box center [356, 431] width 10 height 10
radio input "true"
click at [1031, 49] on button "Next" at bounding box center [1018, 42] width 69 height 28
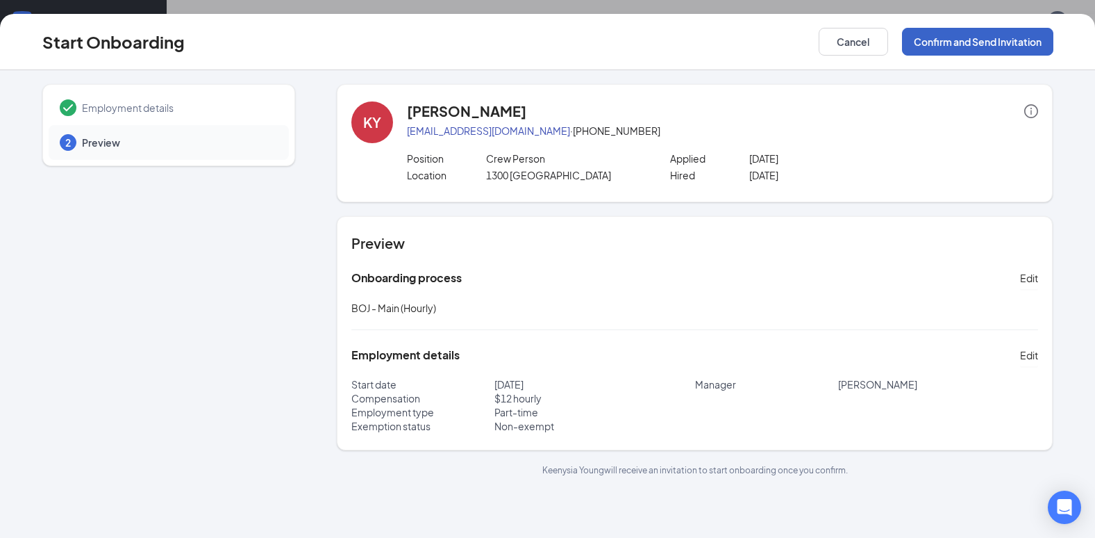
click at [985, 36] on button "Confirm and Send Invitation" at bounding box center [977, 42] width 151 height 28
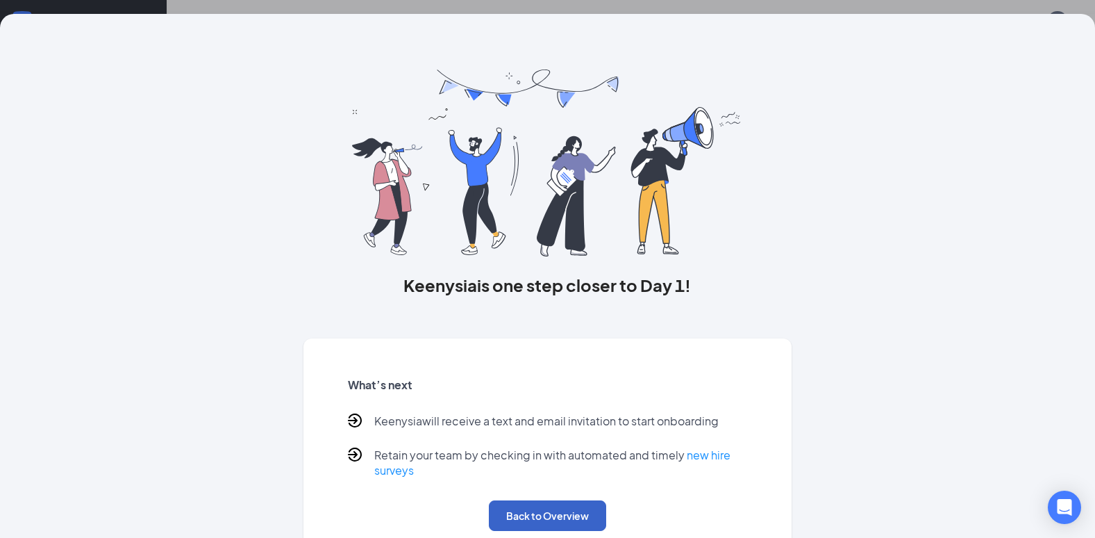
click at [533, 506] on button "Back to Overview" at bounding box center [547, 515] width 117 height 31
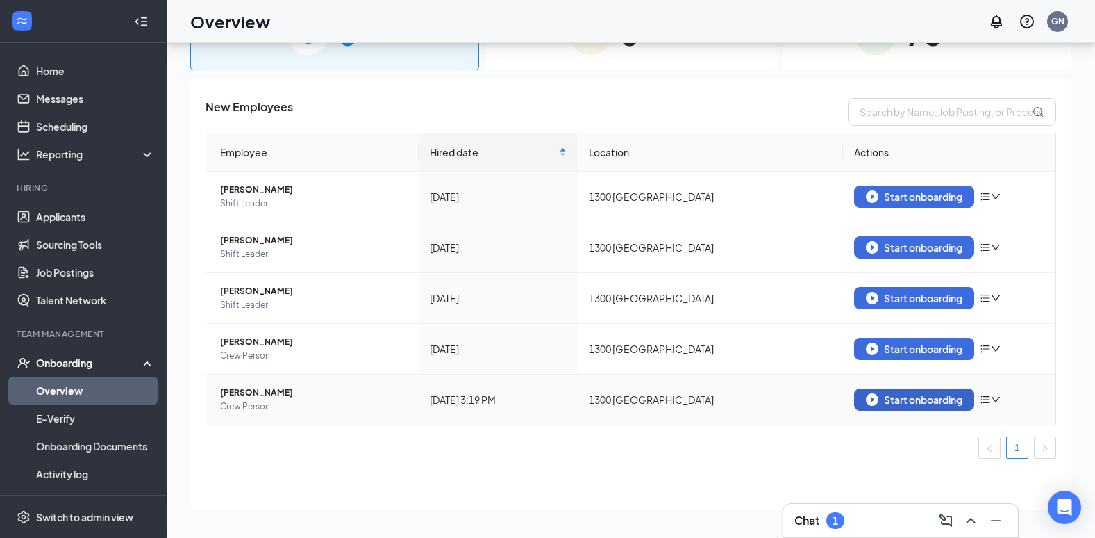
click at [933, 406] on button "Start onboarding" at bounding box center [914, 399] width 120 height 22
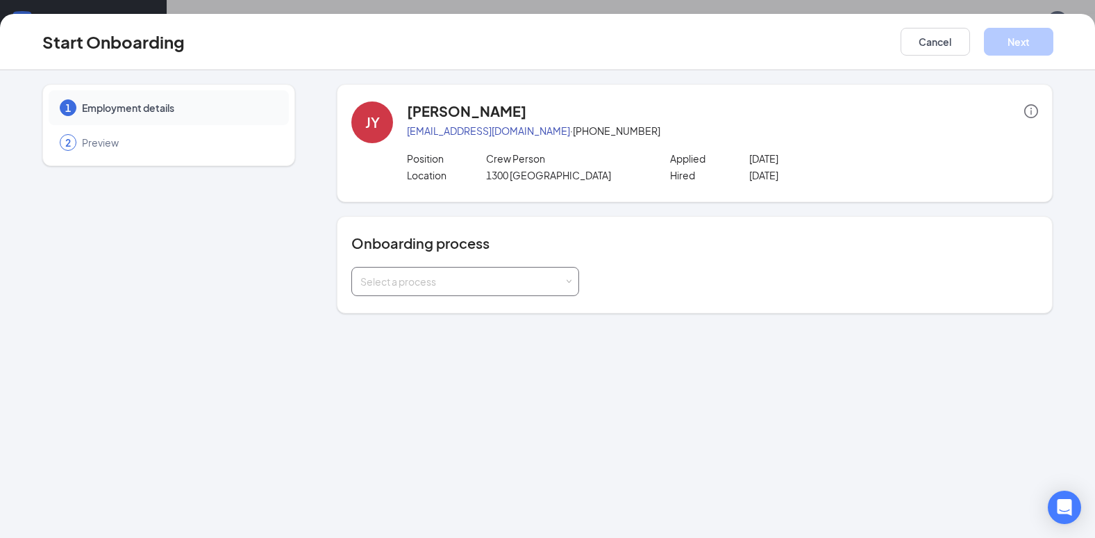
click at [527, 283] on div "Select a process" at bounding box center [461, 281] width 203 height 14
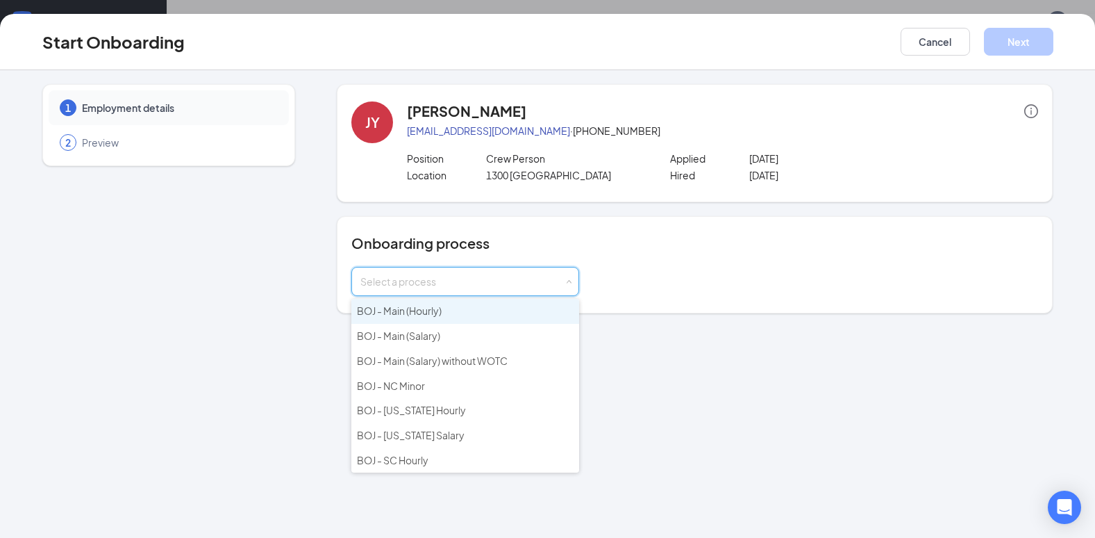
click at [419, 314] on span "BOJ - Main (Hourly)" at bounding box center [399, 310] width 85 height 13
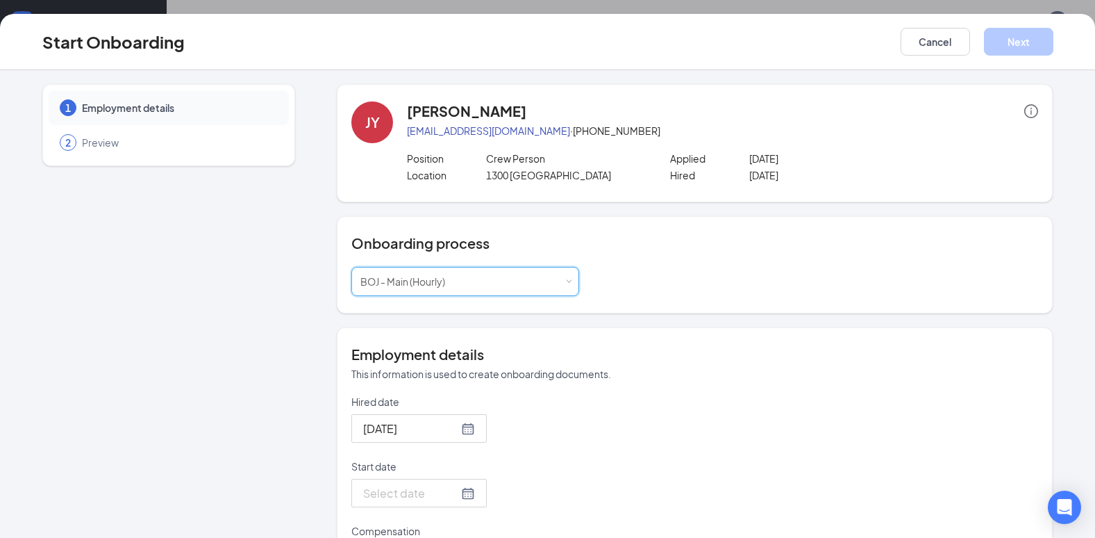
click at [383, 494] on input "Start date" at bounding box center [410, 492] width 95 height 17
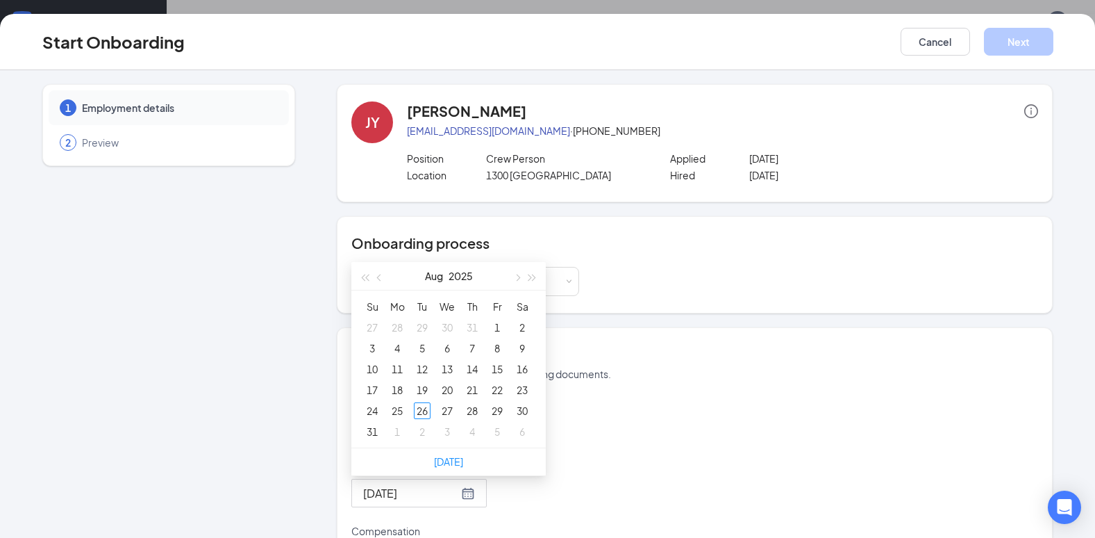
type input "[DATE]"
click at [439, 413] on div "27" at bounding box center [447, 410] width 17 height 17
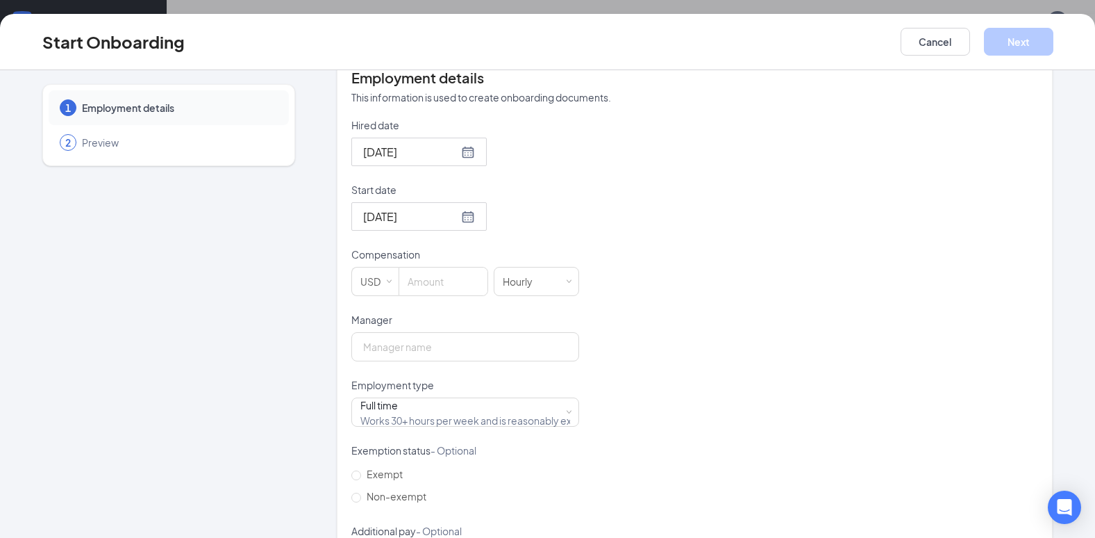
scroll to position [278, 0]
click at [438, 281] on input at bounding box center [443, 280] width 88 height 28
type input "12"
click at [381, 344] on input "Manager" at bounding box center [465, 345] width 228 height 29
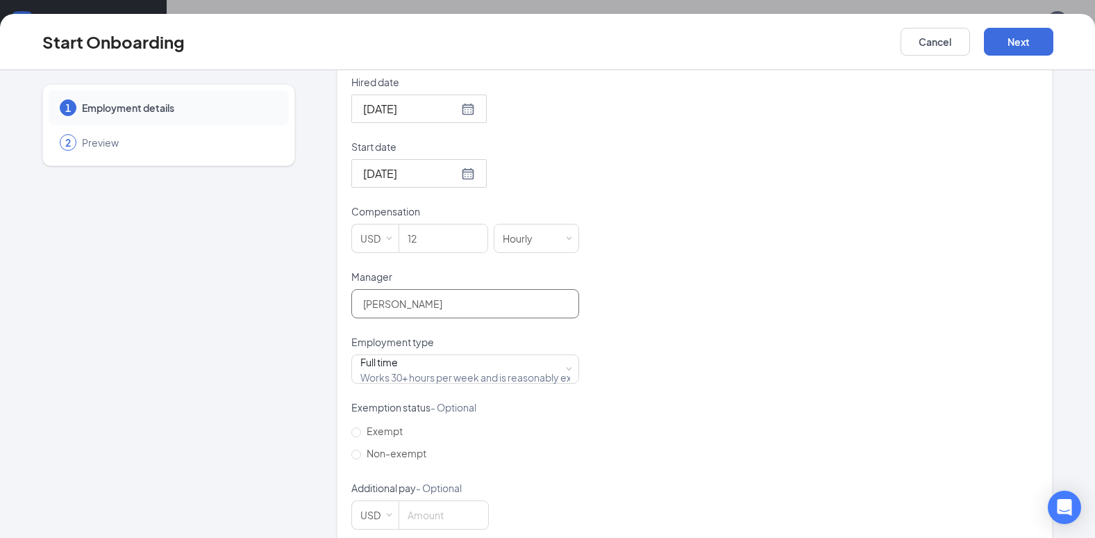
scroll to position [342, 0]
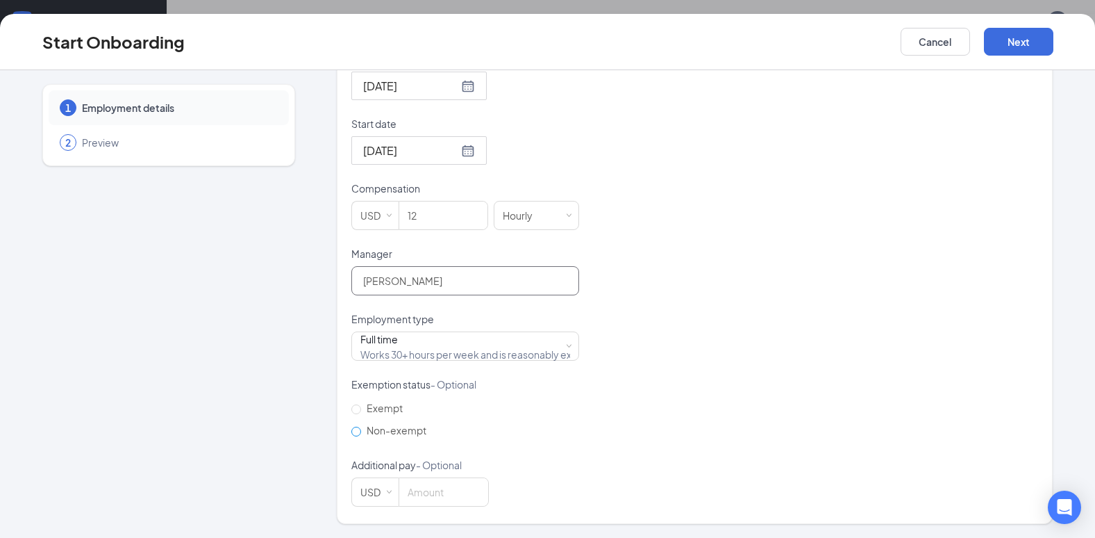
type input "[PERSON_NAME]"
click at [351, 431] on input "Non-exempt" at bounding box center [356, 431] width 10 height 10
radio input "true"
click at [476, 344] on div "Full time Works 30+ hours per week and is reasonably expected to work" at bounding box center [465, 346] width 210 height 28
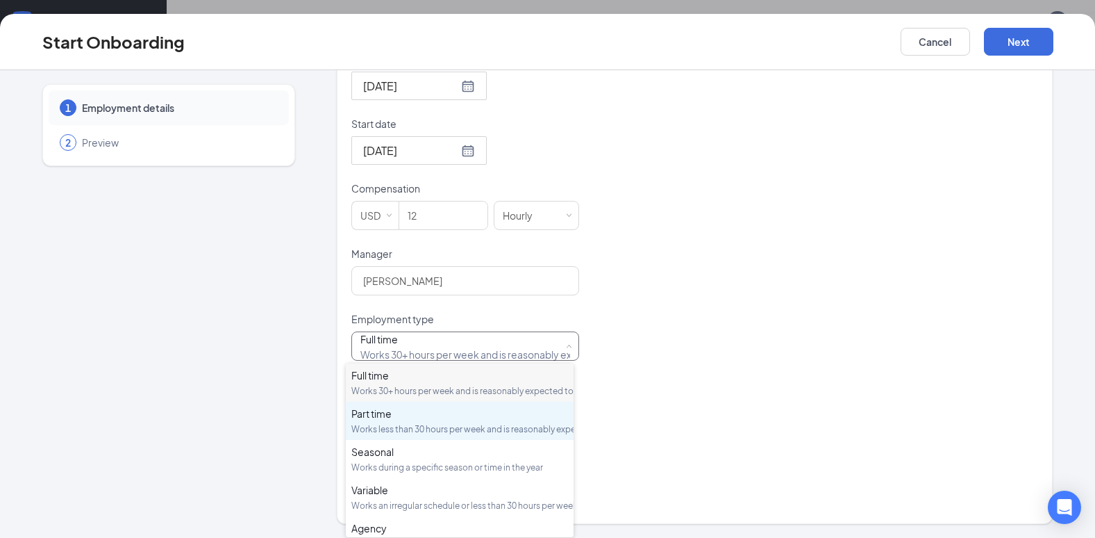
click at [414, 435] on div "Works less than 30 hours per week and is reasonably expected to work" at bounding box center [459, 429] width 217 height 12
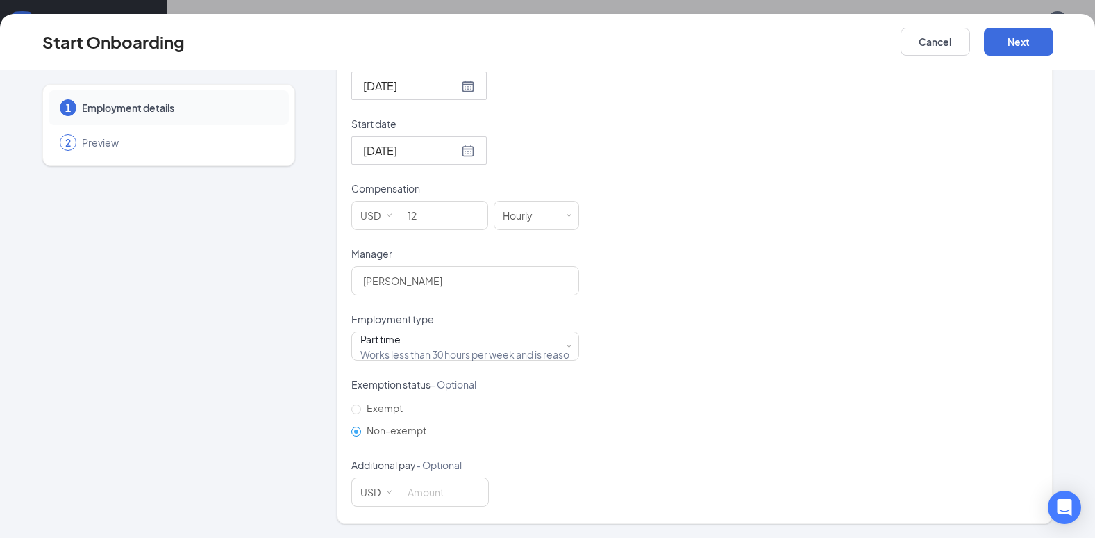
click at [640, 370] on div "Hired date [DATE] Start date [DATE] [DATE] Su Mo Tu We Th Fr Sa 27 28 29 30 31 …" at bounding box center [694, 279] width 687 height 454
click at [1033, 37] on button "Next" at bounding box center [1018, 42] width 69 height 28
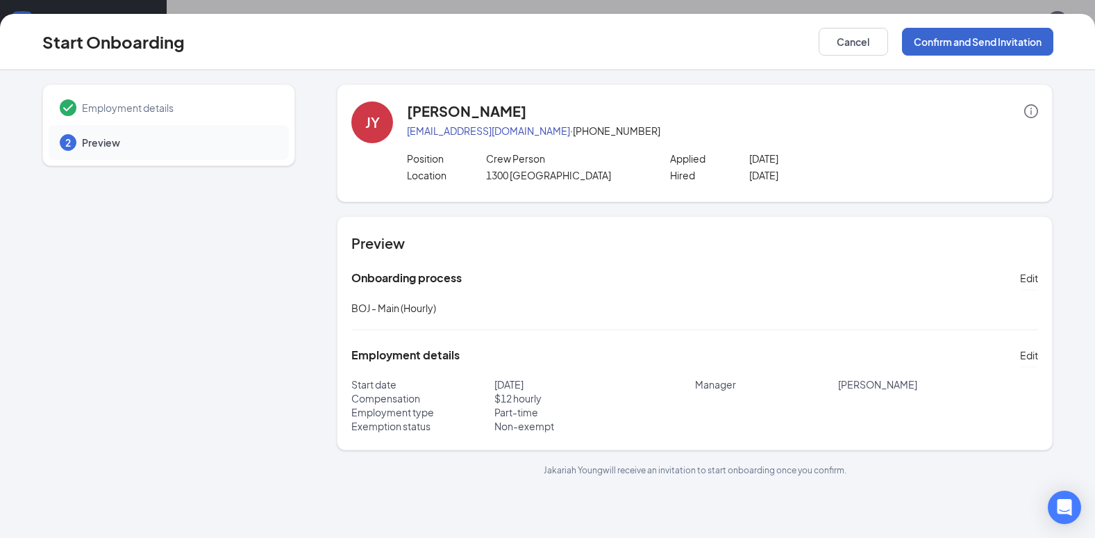
scroll to position [0, 0]
click at [947, 41] on button "Confirm and Send Invitation" at bounding box center [977, 42] width 151 height 28
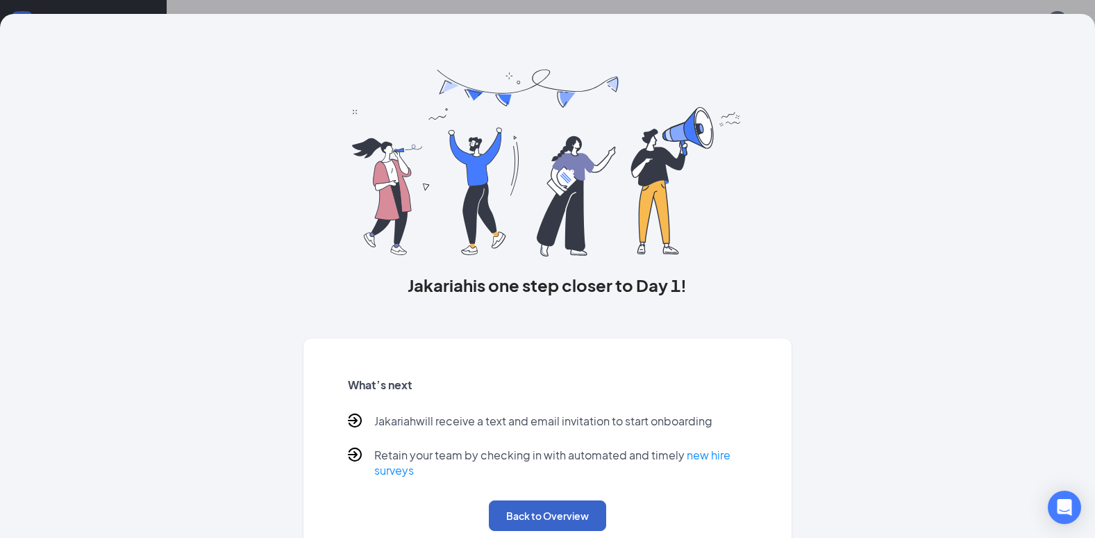
click at [569, 515] on button "Back to Overview" at bounding box center [547, 515] width 117 height 31
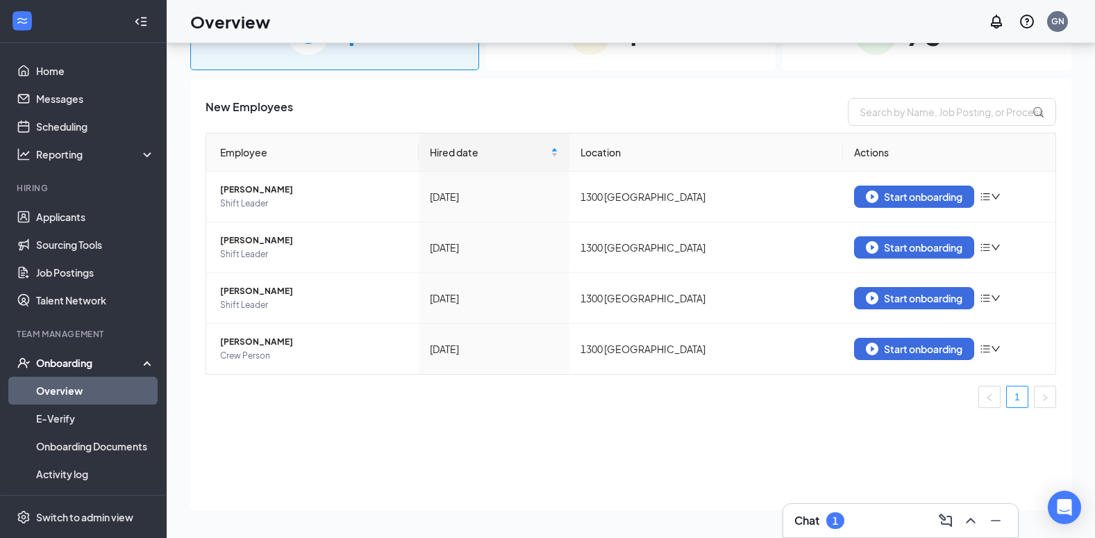
click at [63, 384] on link "Overview" at bounding box center [95, 390] width 119 height 28
click at [80, 365] on div "Onboarding" at bounding box center [89, 363] width 107 height 14
click at [58, 381] on link "Team" at bounding box center [95, 390] width 119 height 28
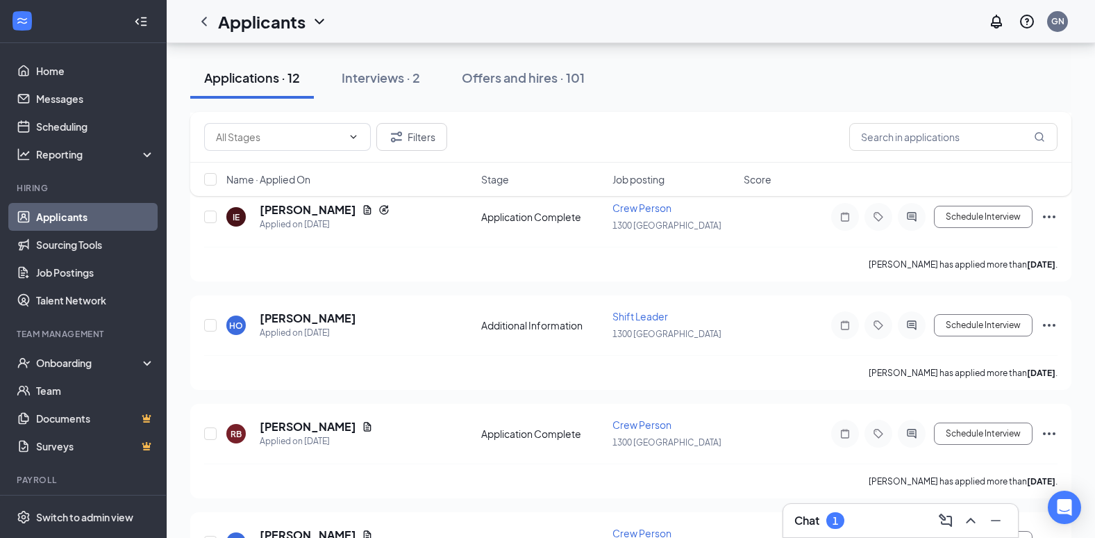
scroll to position [69, 0]
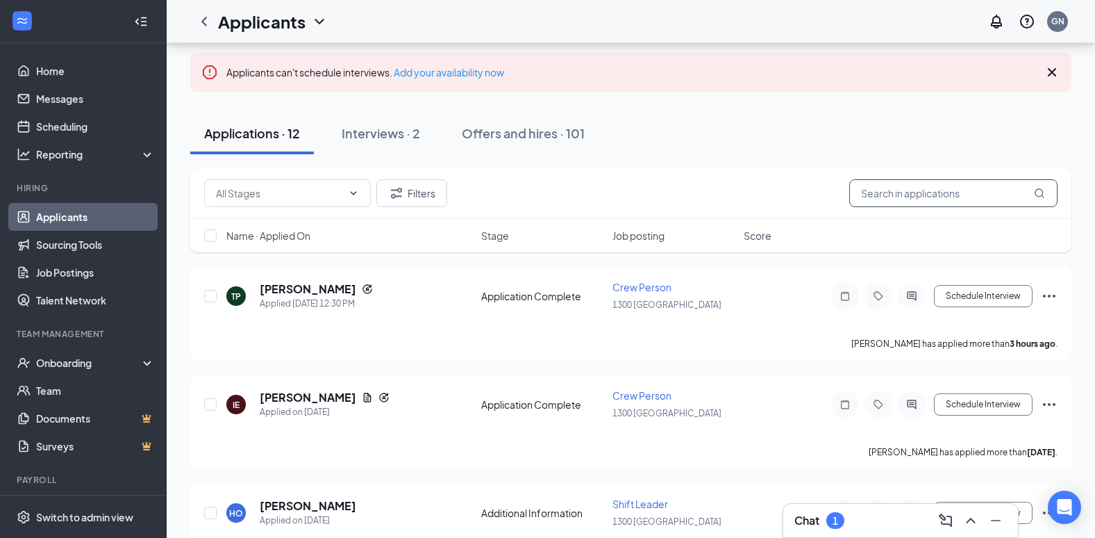
click at [913, 203] on input "text" at bounding box center [953, 193] width 208 height 28
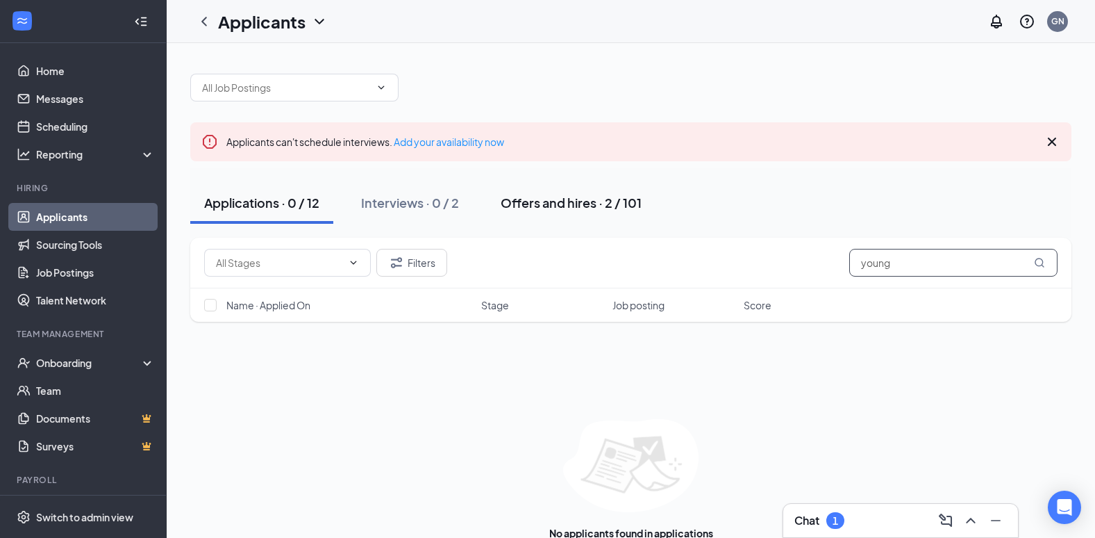
type input "young"
click at [570, 213] on button "Offers and hires · 2 / 101" at bounding box center [571, 203] width 169 height 42
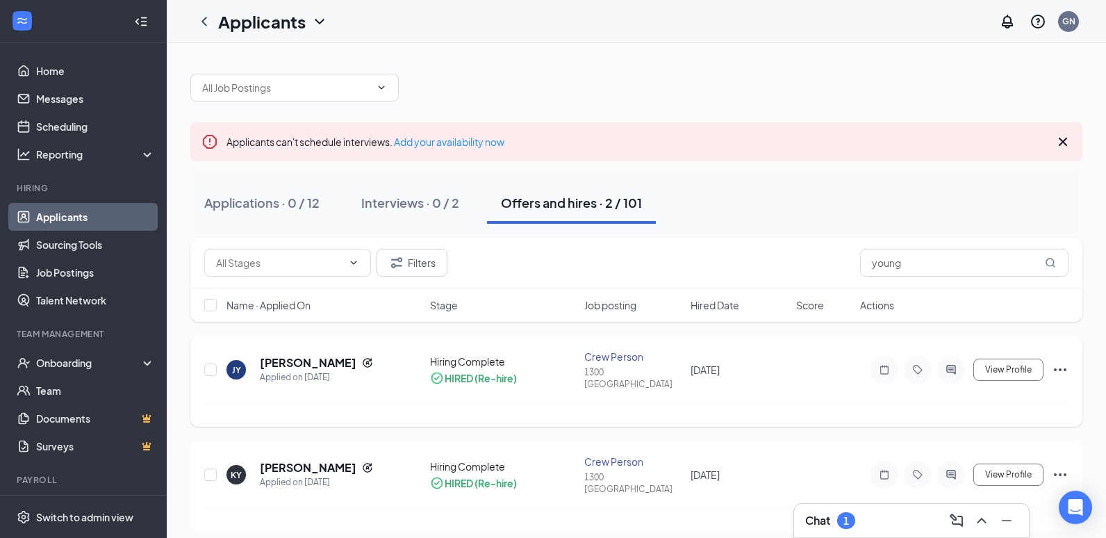
click at [302, 380] on div "JY Jakariah Young Applied on Aug 24 Hiring Complete HIRED (Re-hire) Crew Person…" at bounding box center [636, 376] width 864 height 54
click at [312, 370] on div "Applied on [DATE]" at bounding box center [316, 377] width 113 height 14
click at [313, 365] on h5 "[PERSON_NAME]" at bounding box center [308, 362] width 97 height 15
